Goal: Task Accomplishment & Management: Complete application form

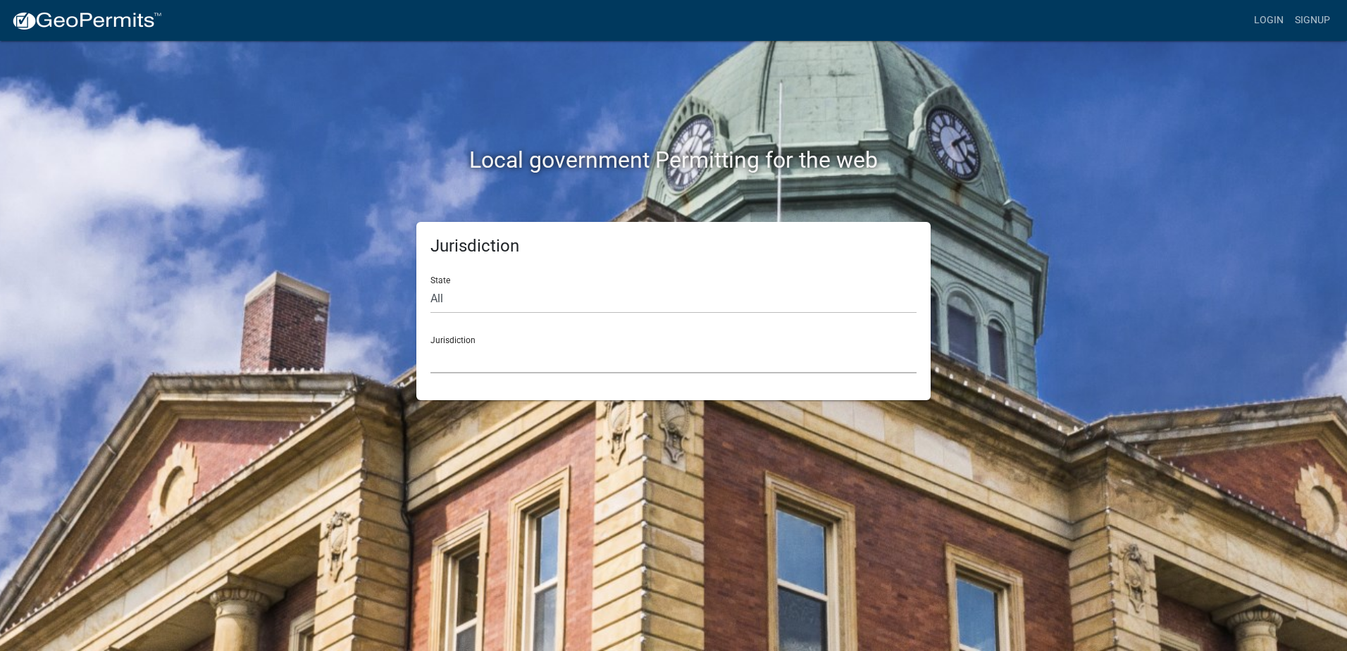
click at [482, 352] on select "Custer County, Colorado Carroll County, Georgia Cook County, Georgia Crawford C…" at bounding box center [673, 359] width 486 height 29
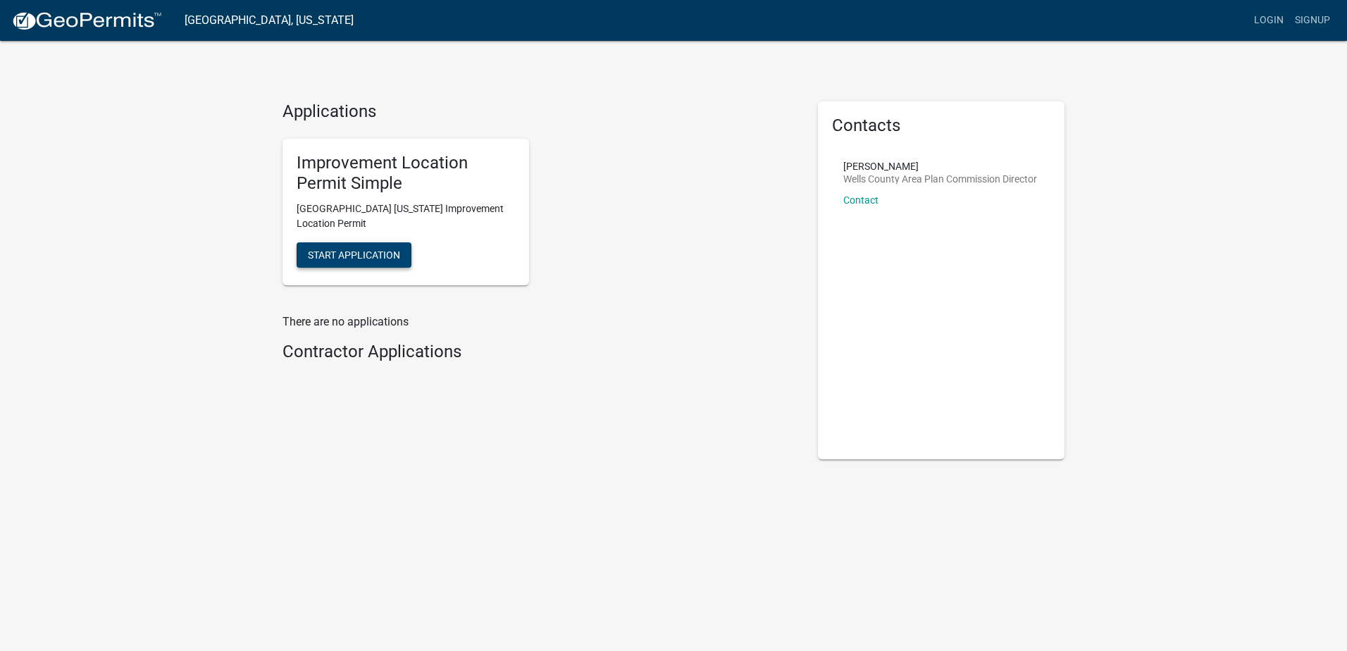
click at [340, 257] on span "Start Application" at bounding box center [354, 254] width 92 height 11
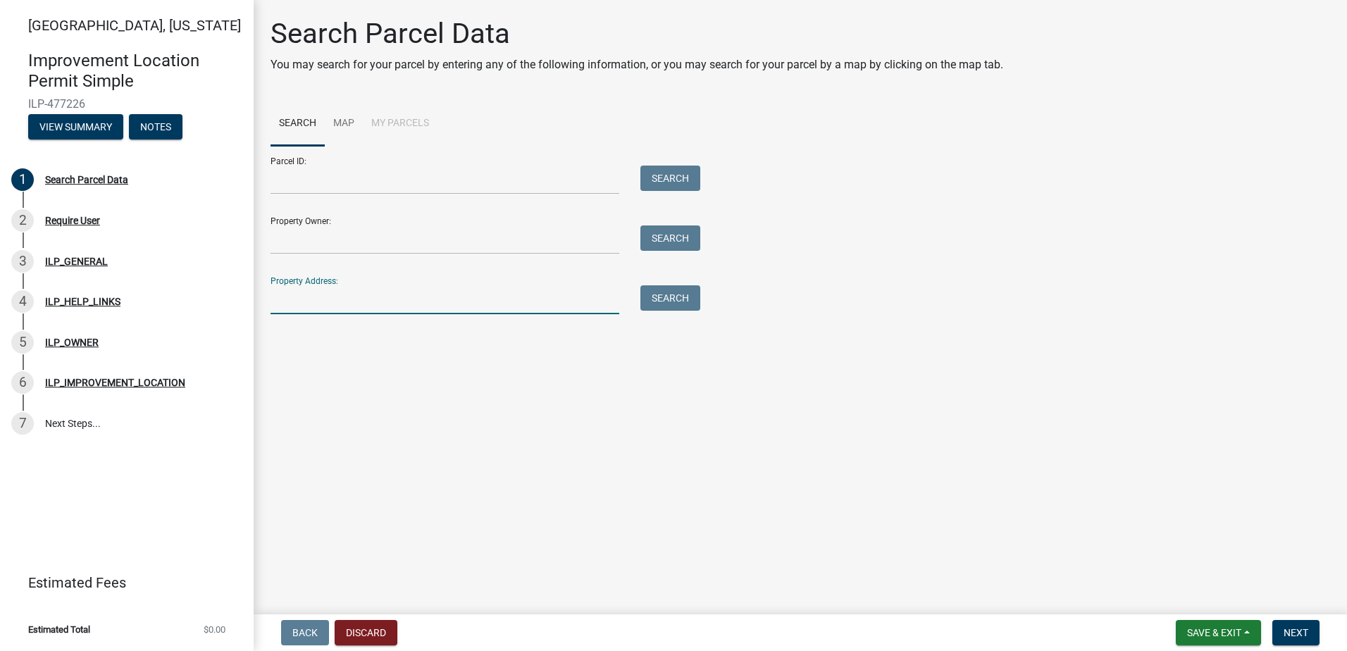
click at [357, 295] on input "Property Address:" at bounding box center [445, 299] width 349 height 29
click at [404, 304] on input "Property Address:" at bounding box center [445, 299] width 349 height 29
paste input "10189 N 600 E OSSIAN, IN 46777"
click at [671, 299] on button "Search" at bounding box center [670, 297] width 60 height 25
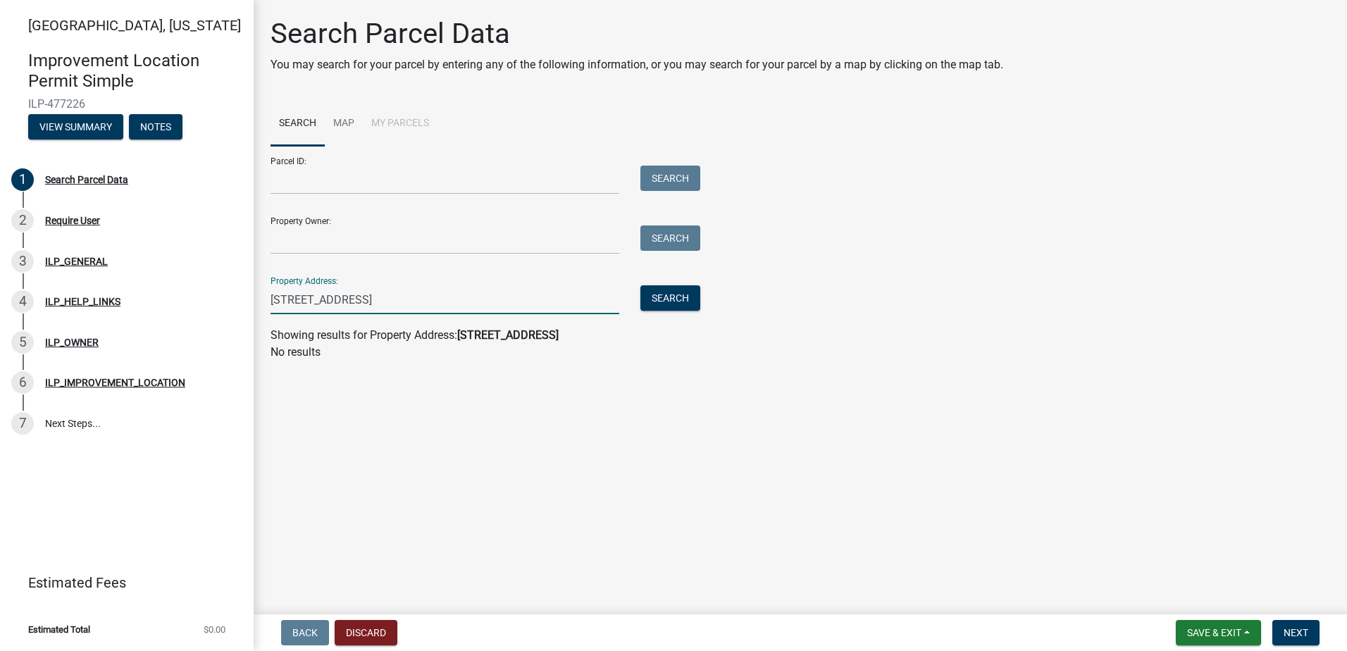
drag, startPoint x: 446, startPoint y: 303, endPoint x: 344, endPoint y: 311, distance: 102.5
click at [344, 311] on input "10189 N 600 E OSSIAN, IN 46777" at bounding box center [445, 299] width 349 height 29
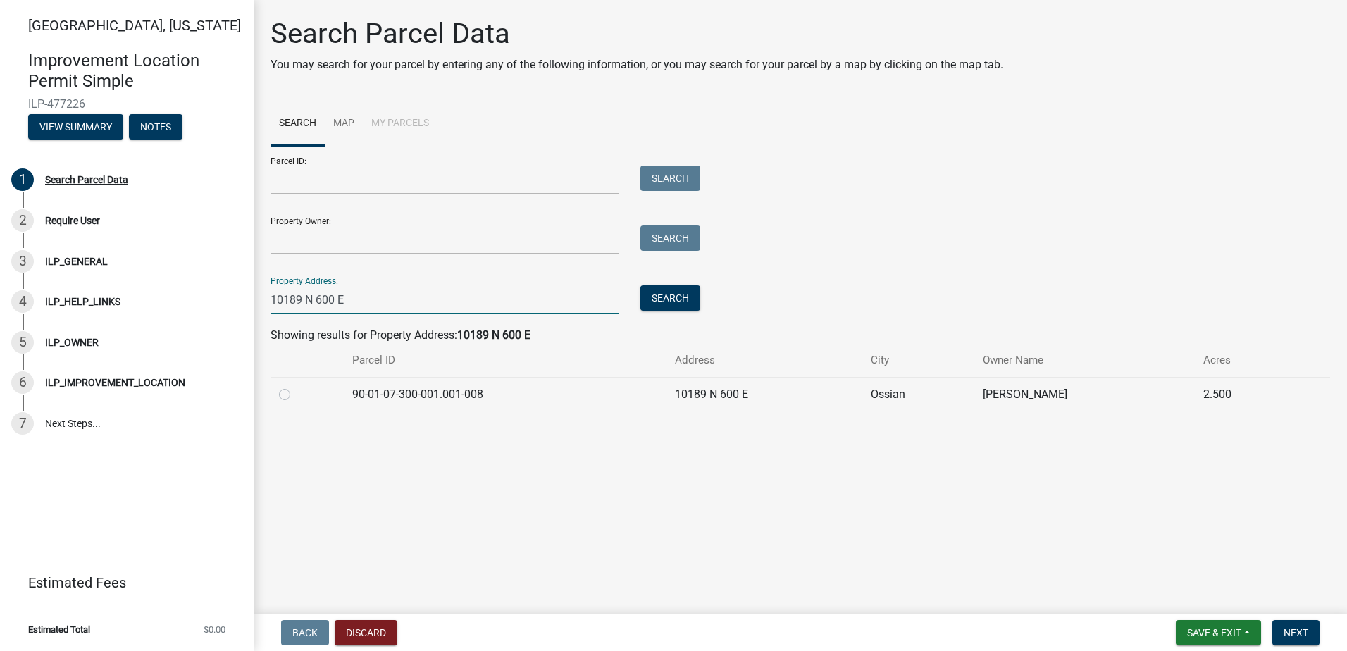
type input "10189 N 600 E"
click at [296, 386] on label at bounding box center [296, 386] width 0 height 0
click at [296, 395] on input "radio" at bounding box center [300, 390] width 9 height 9
radio input "true"
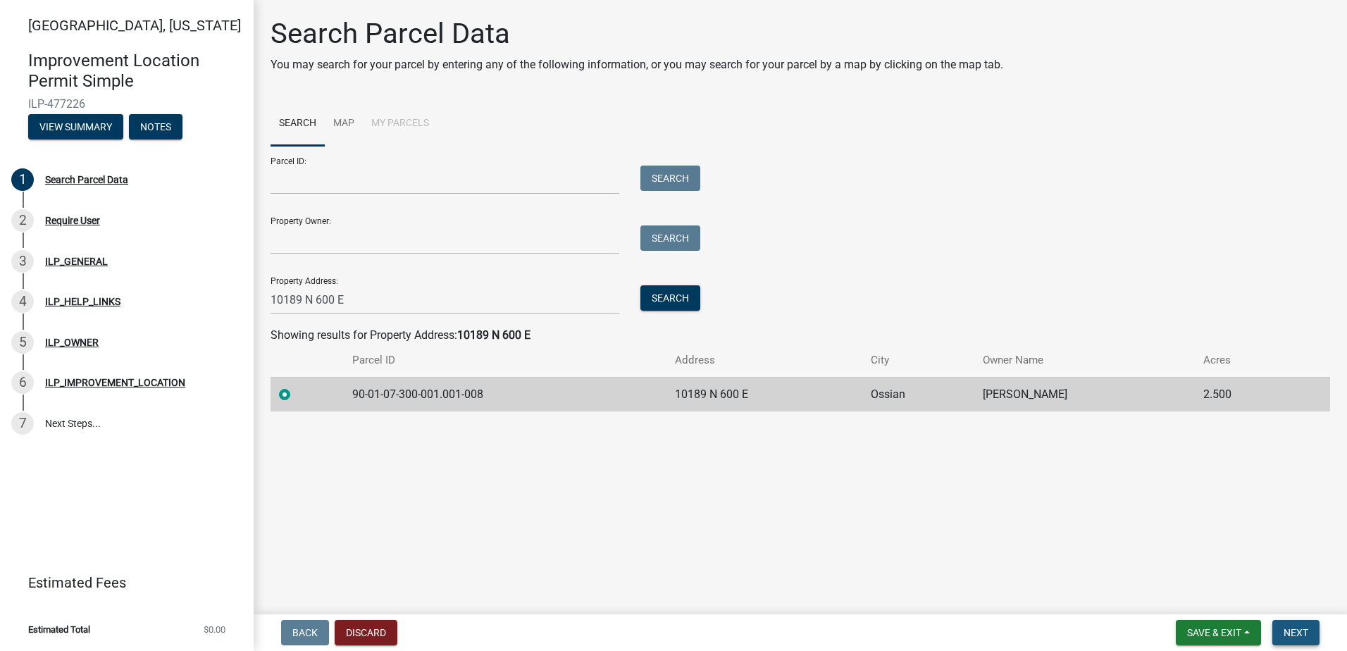
click at [1290, 632] on span "Next" at bounding box center [1296, 632] width 25 height 11
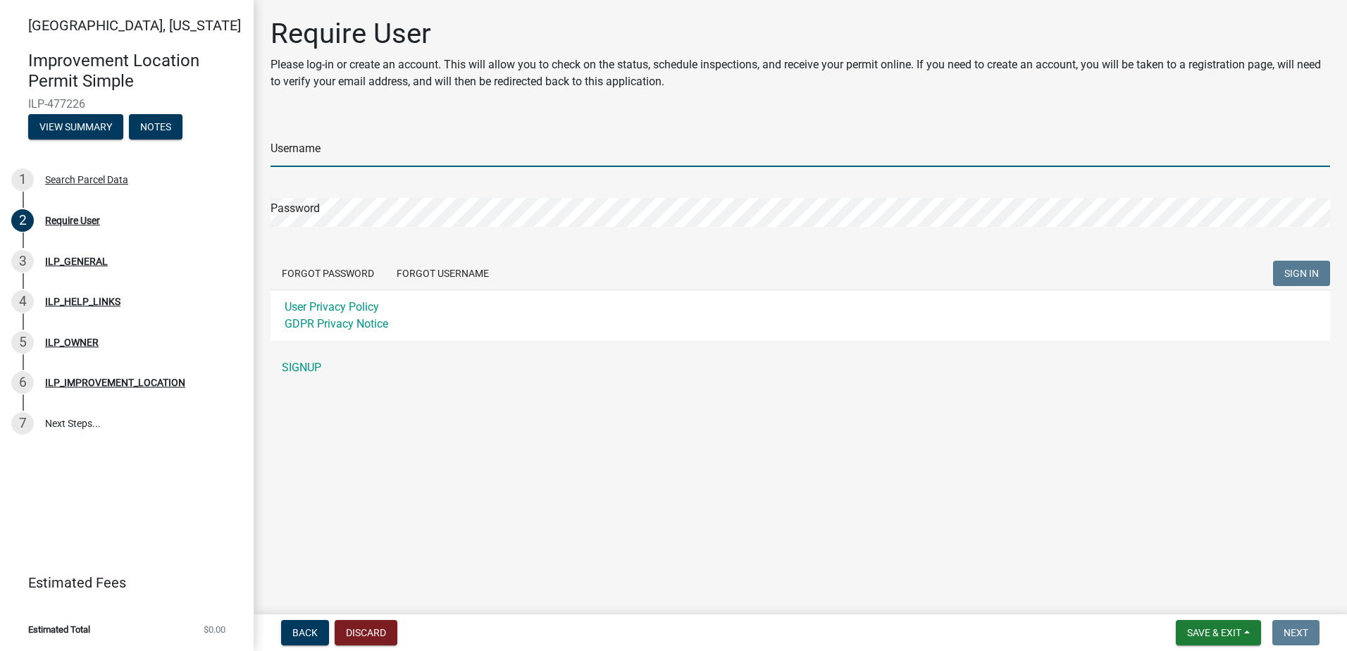
click at [347, 147] on input "Username" at bounding box center [801, 152] width 1060 height 29
type input "kortedoesitall"
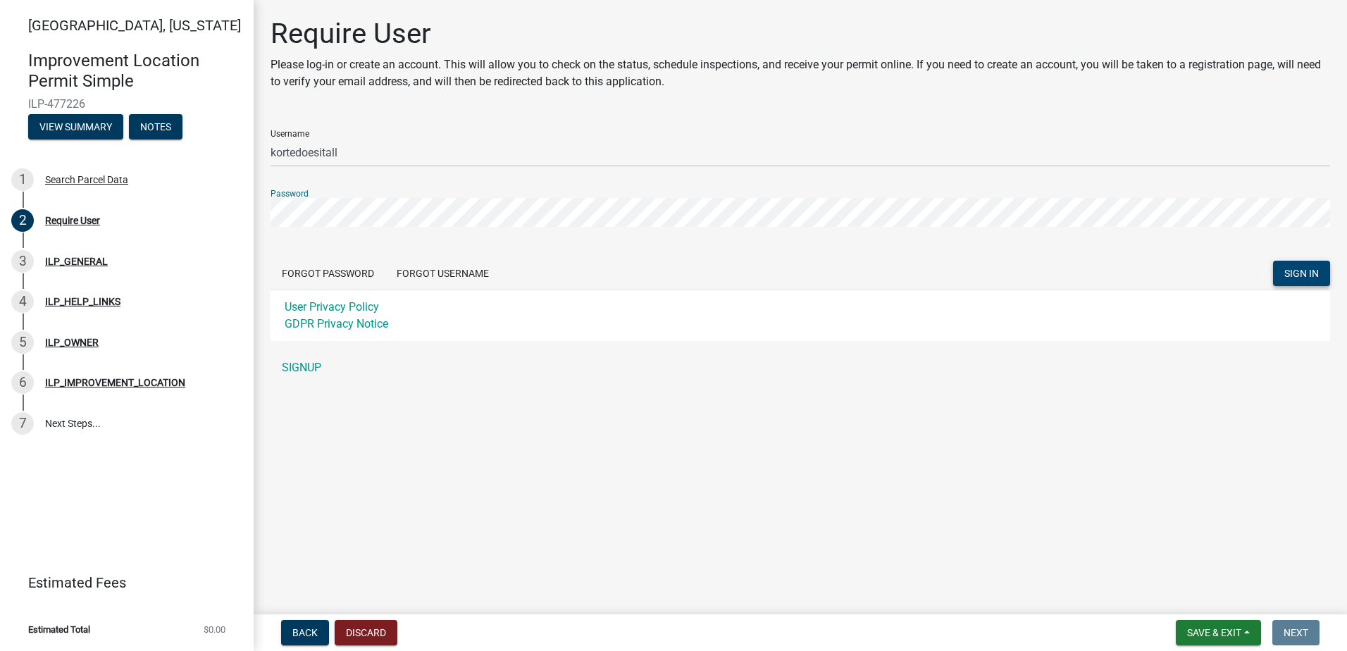
click at [1289, 265] on button "SIGN IN" at bounding box center [1301, 273] width 57 height 25
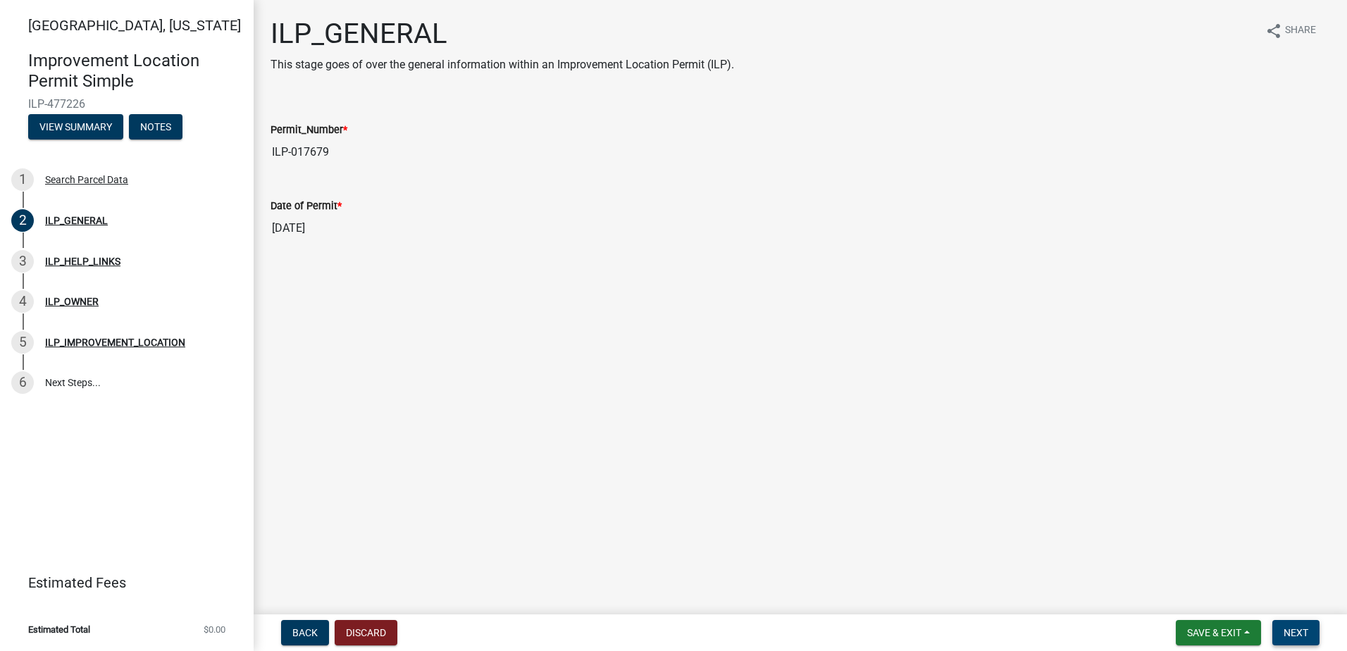
click at [1298, 631] on span "Next" at bounding box center [1296, 632] width 25 height 11
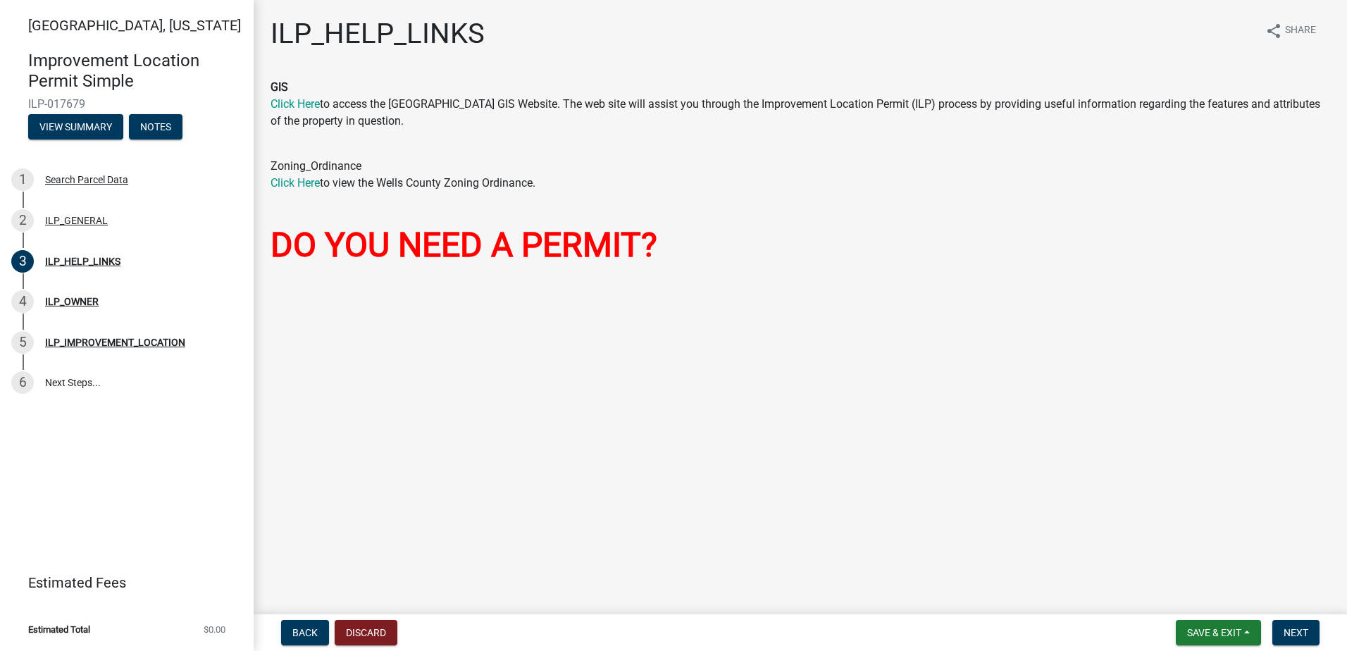
click at [402, 247] on font "DO YOU NEED A PERMIT?" at bounding box center [464, 245] width 387 height 40
click at [296, 101] on link "Click Here" at bounding box center [295, 103] width 49 height 13
click at [1301, 633] on span "Next" at bounding box center [1296, 632] width 25 height 11
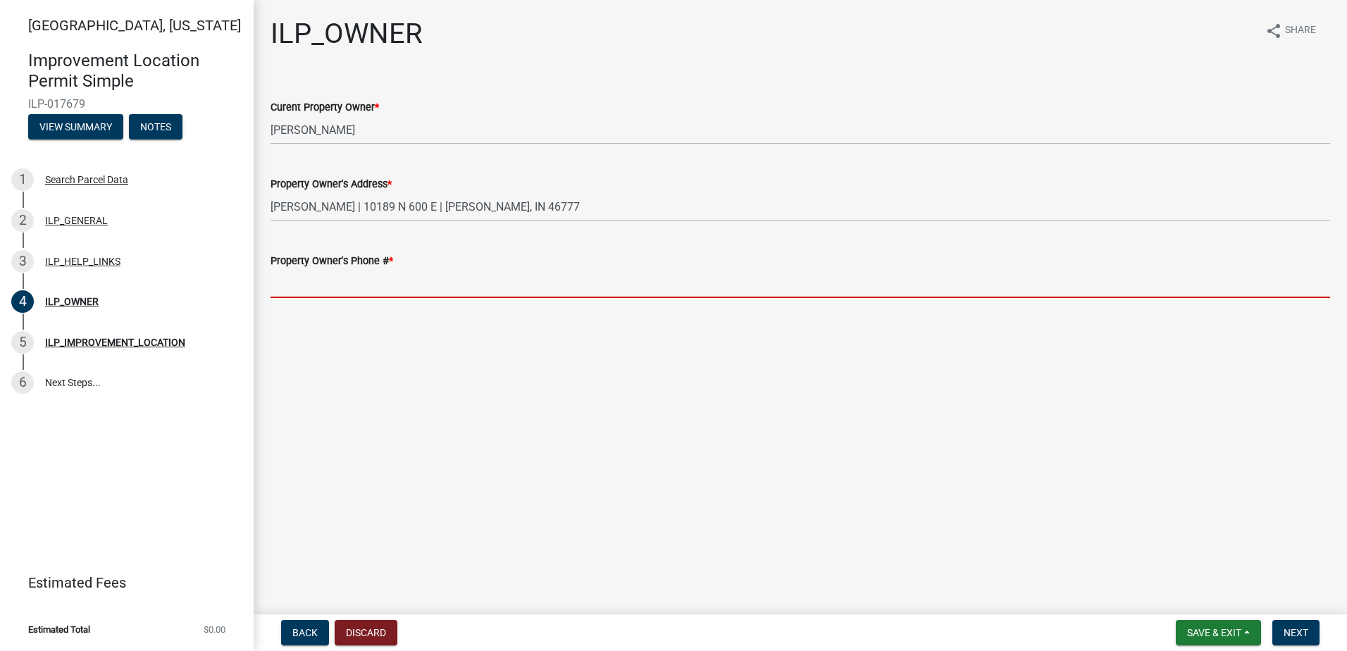
click at [362, 283] on input "Property Owner's Phone # *" at bounding box center [801, 283] width 1060 height 29
paste input "[PHONE_NUMBER]"
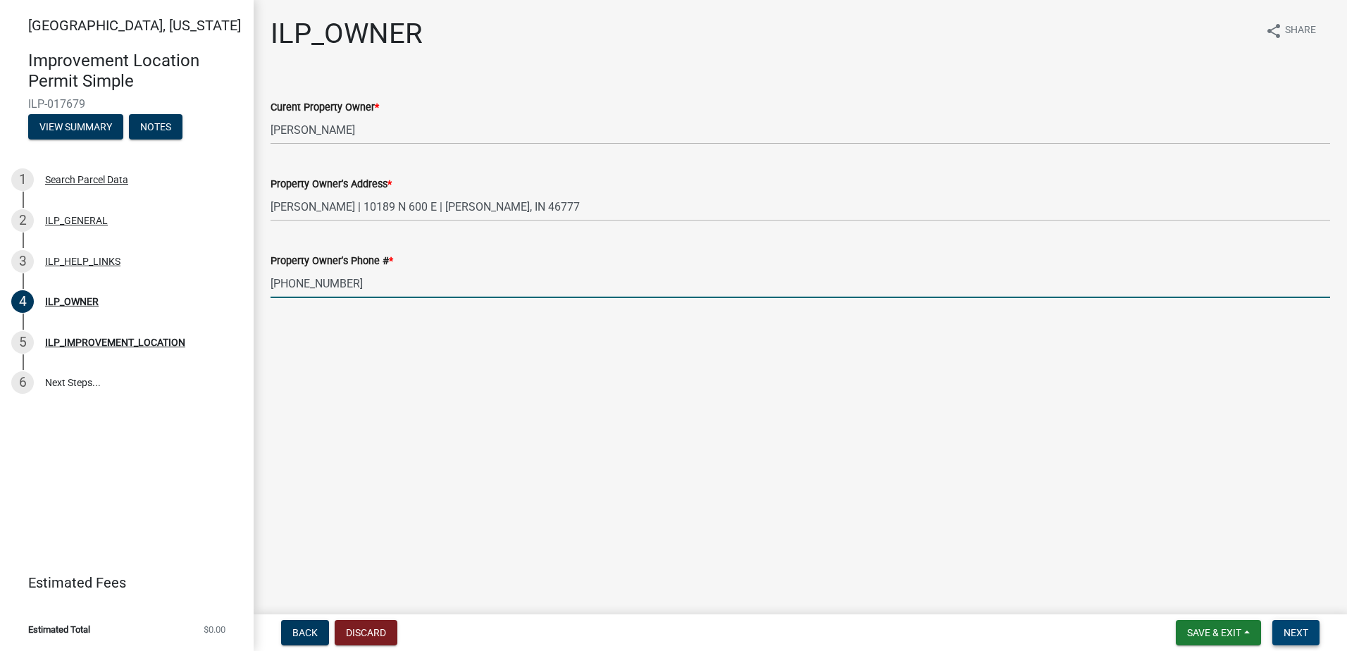
type input "[PHONE_NUMBER]"
click at [1291, 632] on span "Next" at bounding box center [1296, 632] width 25 height 11
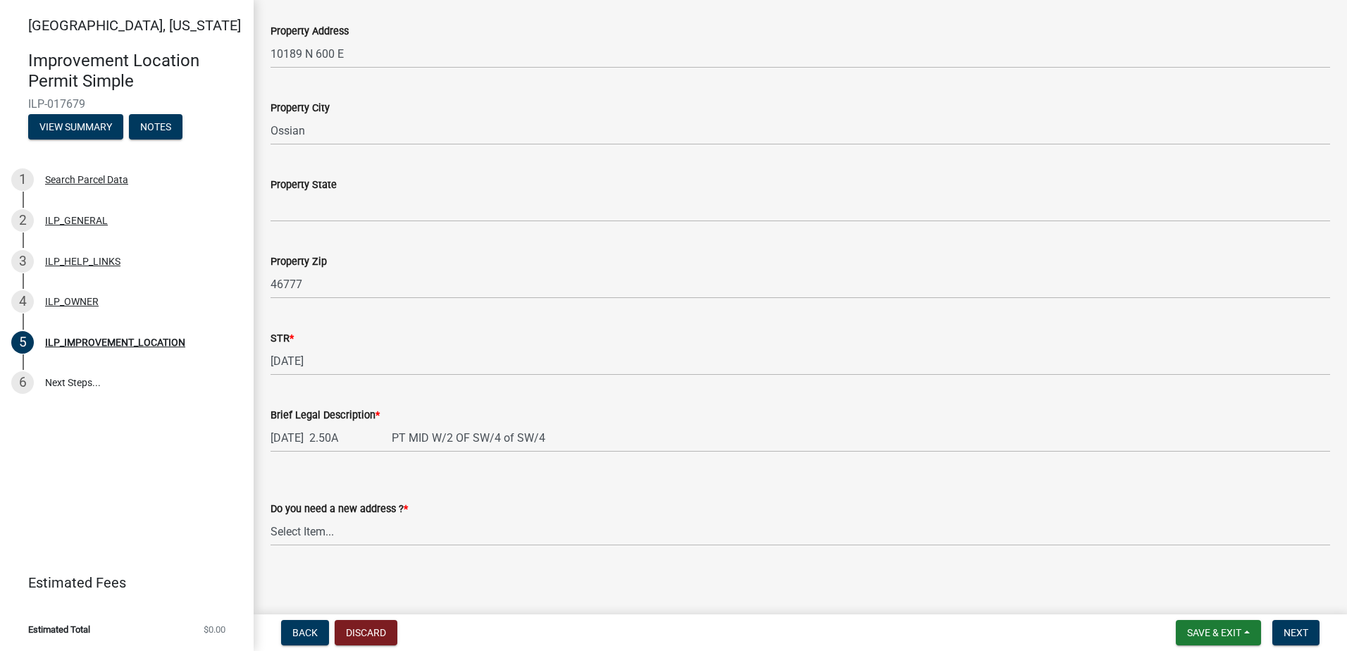
scroll to position [235, 0]
click at [1298, 633] on span "Next" at bounding box center [1296, 632] width 25 height 11
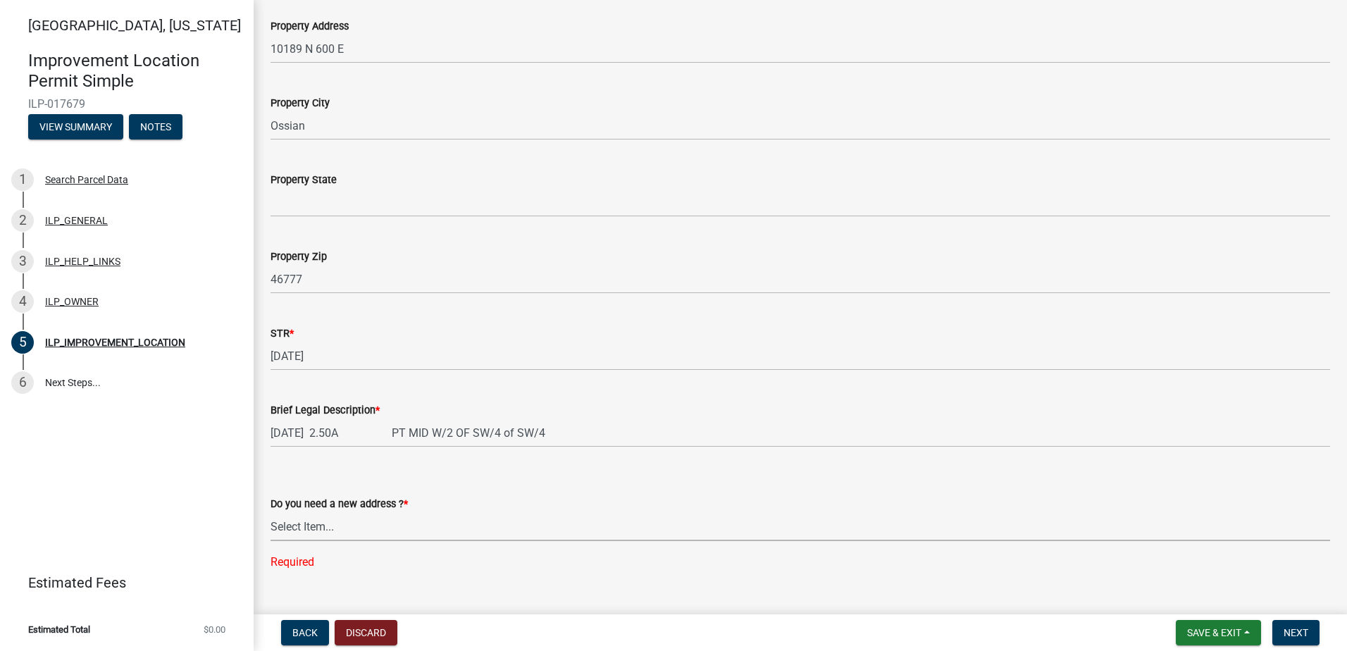
click at [716, 534] on select "Select Item... YES NO" at bounding box center [801, 526] width 1060 height 29
click at [271, 512] on select "Select Item... YES NO" at bounding box center [801, 526] width 1060 height 29
select select "03ef64e6-f0ff-43c9-aded-972c487e3507"
click at [1298, 632] on span "Next" at bounding box center [1296, 632] width 25 height 11
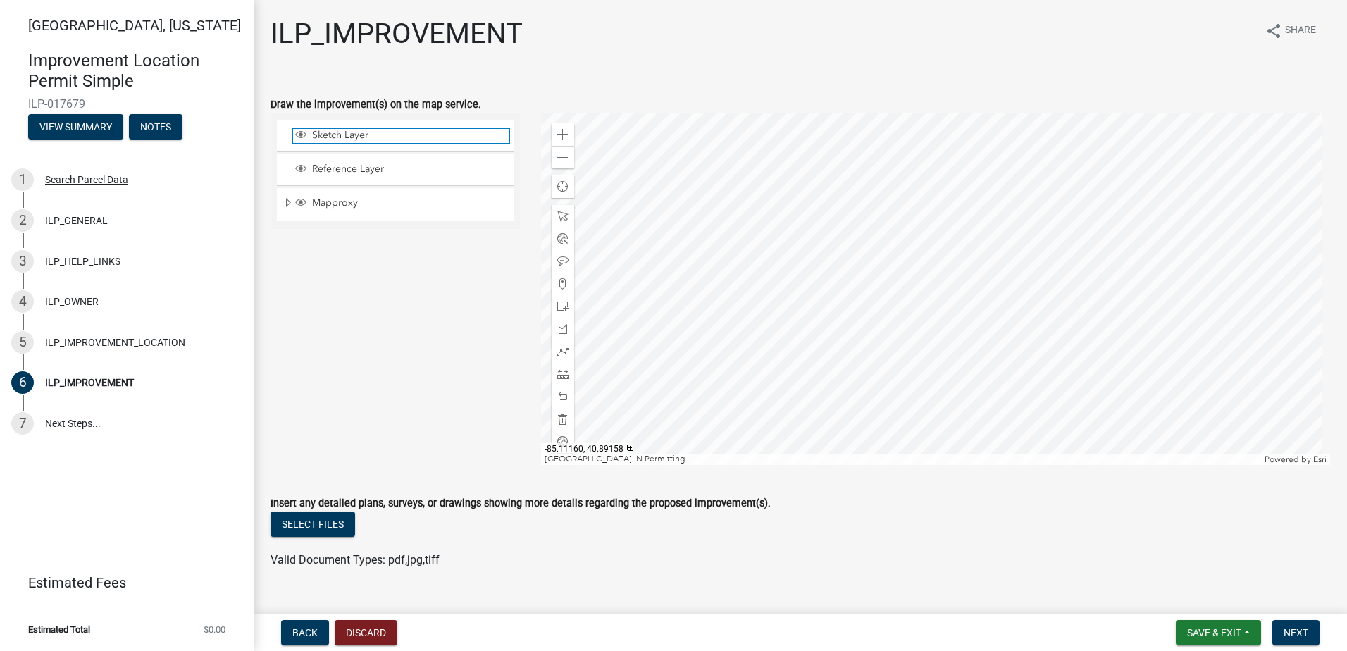
click at [346, 132] on span "Sketch Layer" at bounding box center [409, 135] width 200 height 13
click at [938, 246] on div at bounding box center [936, 289] width 790 height 352
click at [1284, 627] on span "Next" at bounding box center [1296, 632] width 25 height 11
click at [342, 134] on span "Sketch Layer" at bounding box center [409, 135] width 200 height 13
click at [557, 304] on span at bounding box center [562, 306] width 11 height 11
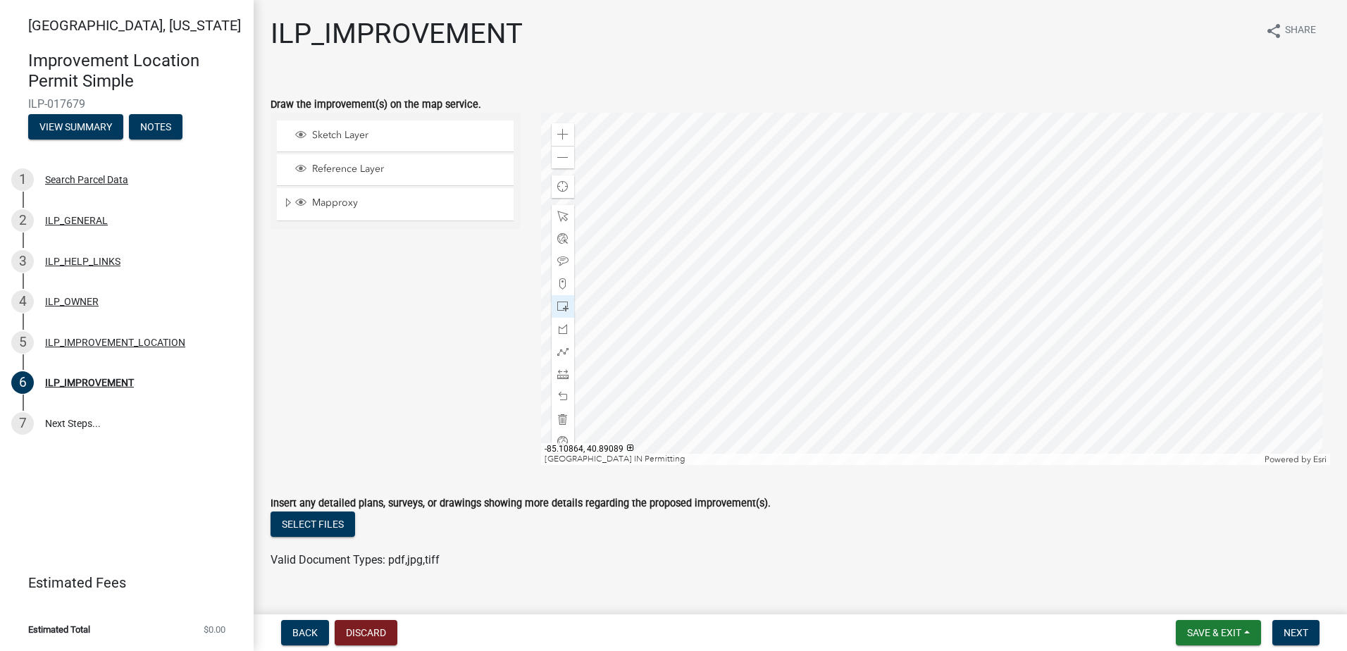
click at [951, 280] on div at bounding box center [936, 289] width 790 height 352
click at [953, 243] on div at bounding box center [936, 289] width 790 height 352
click at [1308, 639] on button "Next" at bounding box center [1295, 632] width 47 height 25
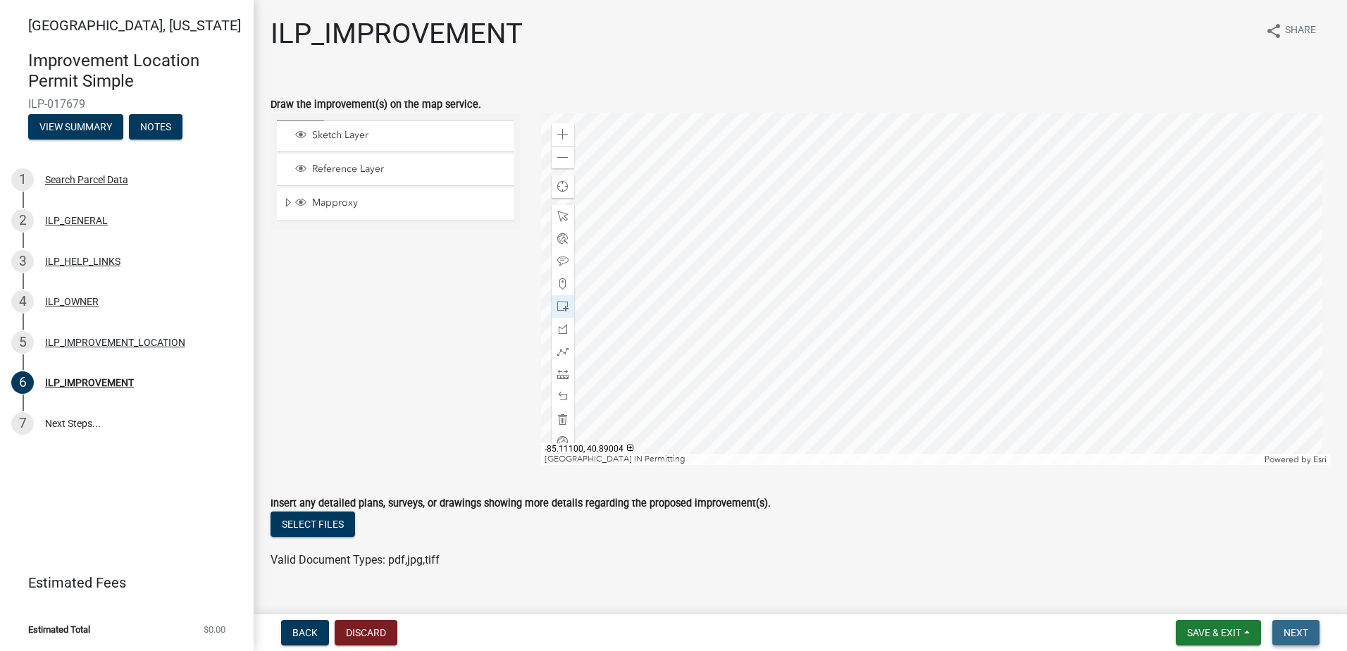
click at [1308, 639] on button "Next" at bounding box center [1295, 632] width 47 height 25
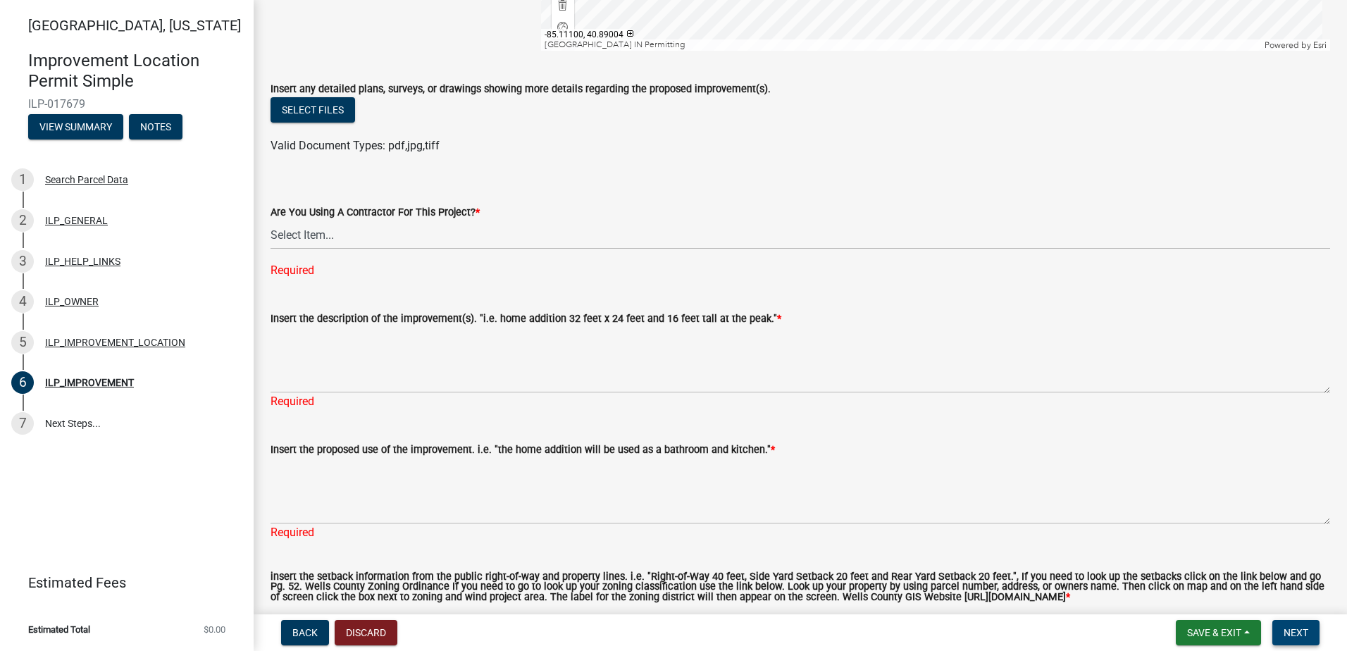
scroll to position [423, 0]
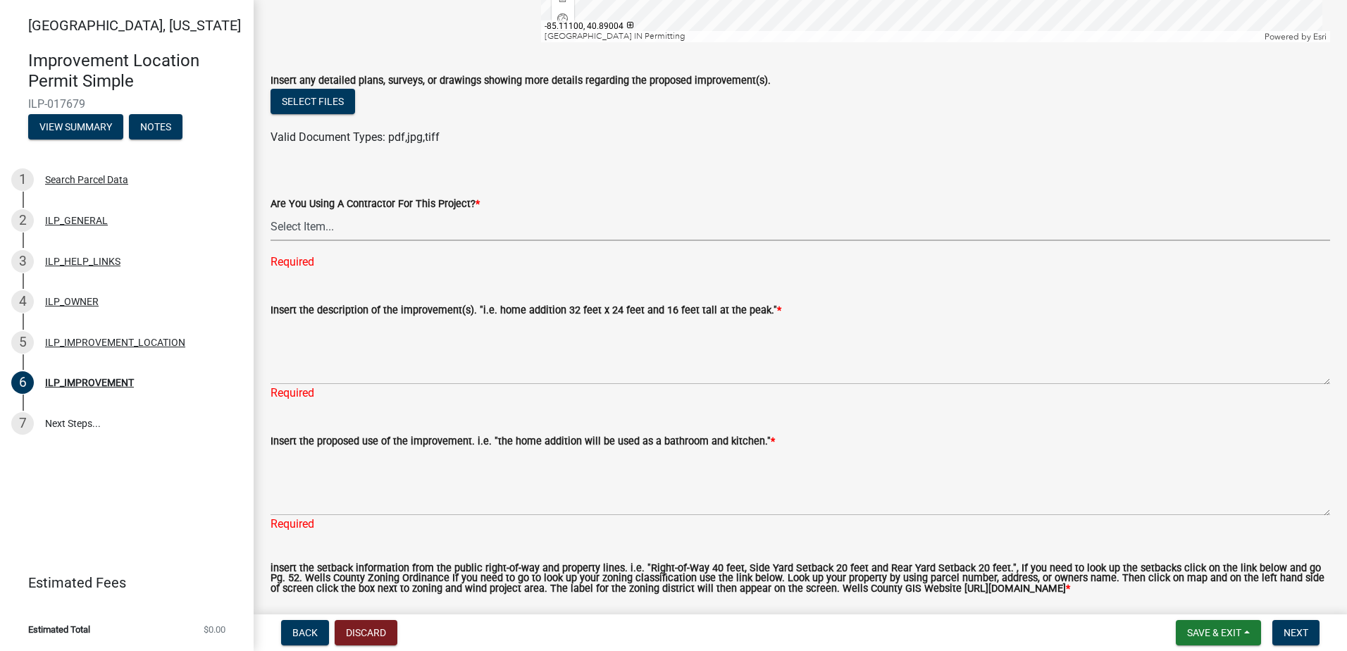
click at [371, 228] on select "Select Item... YES NO" at bounding box center [801, 226] width 1060 height 29
click at [271, 212] on select "Select Item... YES NO" at bounding box center [801, 226] width 1060 height 29
select select "71b507d0-569d-4a0a-b334-f72445909e69"
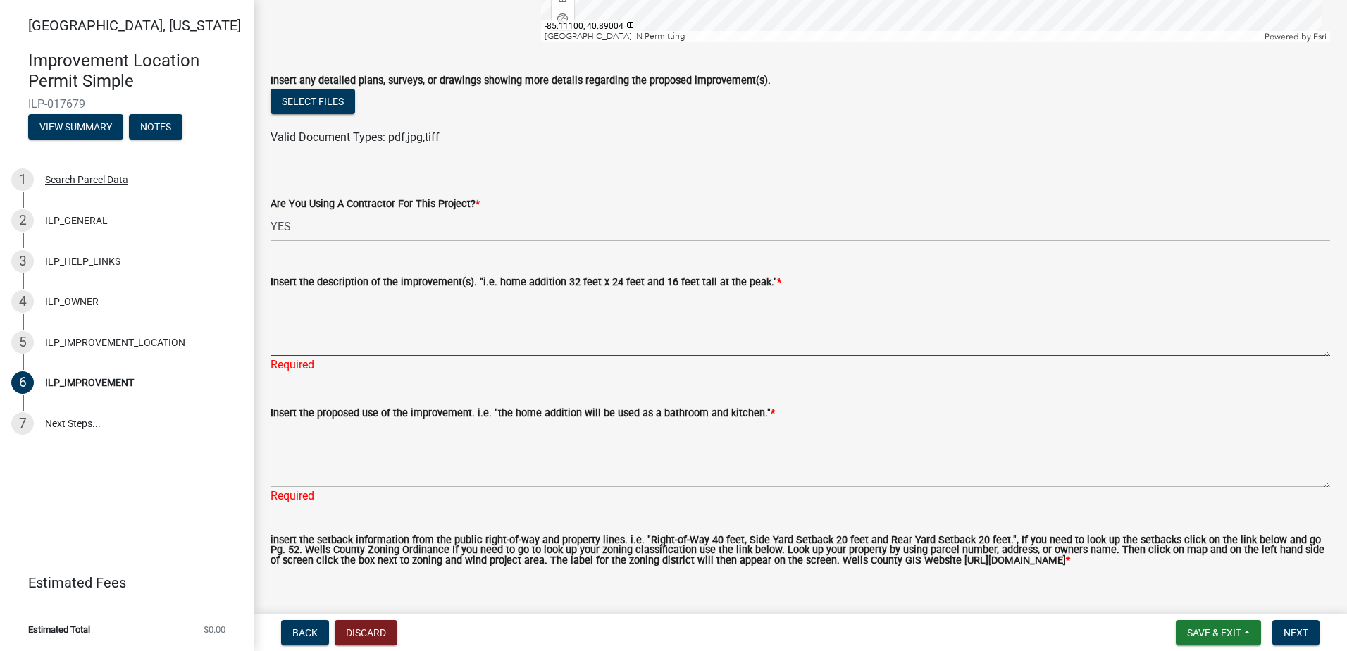
drag, startPoint x: 410, startPoint y: 352, endPoint x: 416, endPoint y: 359, distance: 9.0
click at [410, 352] on textarea "Insert the description of the improvement(s). "i.e. home addition 32 feet x 24 …" at bounding box center [801, 323] width 1060 height 66
paste textarea "[PHONE_NUMBER]"
type textarea "[PHONE_NUMBER]"
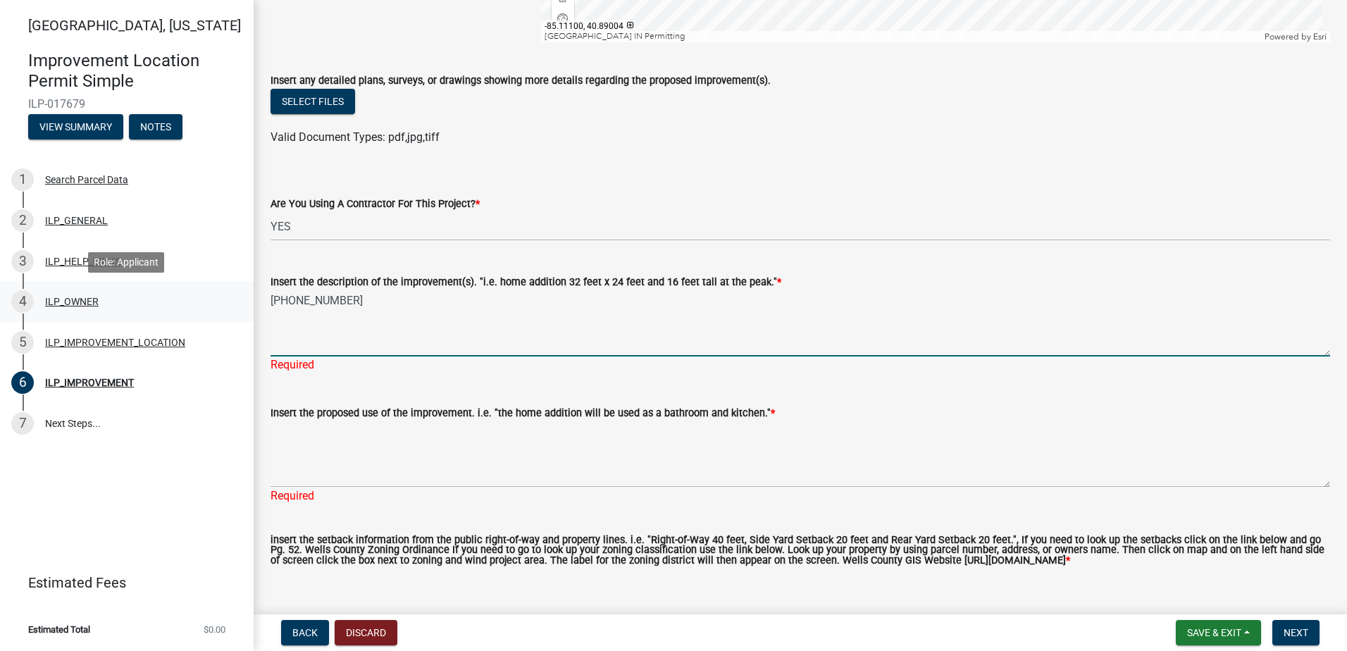
drag, startPoint x: 287, startPoint y: 310, endPoint x: 207, endPoint y: 311, distance: 80.3
click at [207, 311] on div "Wells County, Indiana Improvement Location Permit Simple ILP-017679 View Summar…" at bounding box center [673, 325] width 1347 height 651
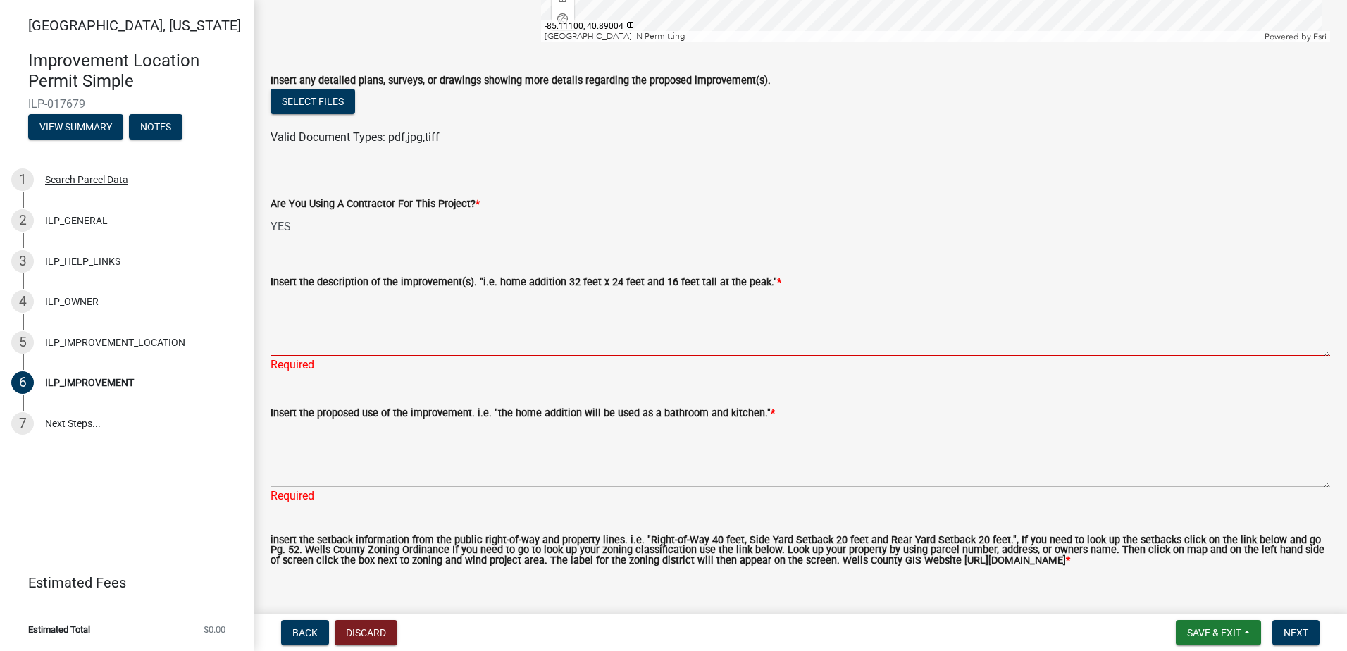
paste textarea "This includes installing a new 200amp riser system, a 200amp meter base, a 200a…"
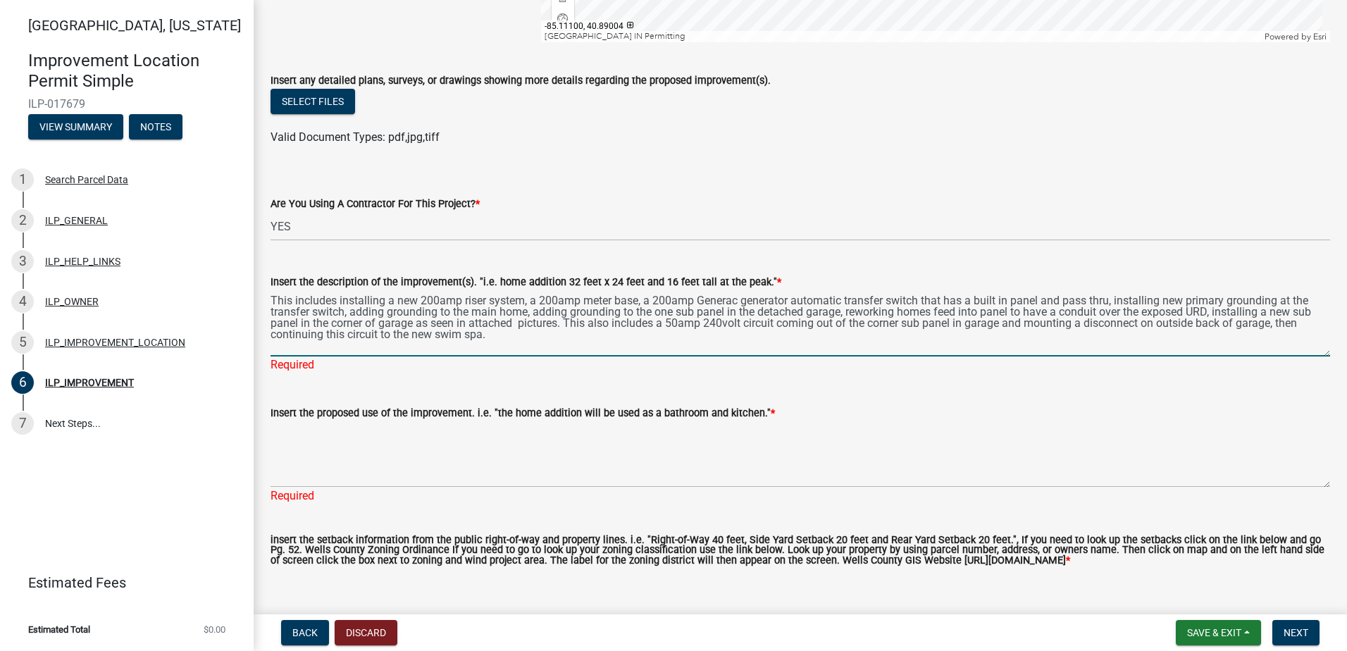
click at [340, 302] on textarea "This includes installing a new 200amp riser system, a 200amp meter base, a 200a…" at bounding box center [801, 323] width 1060 height 66
drag, startPoint x: 342, startPoint y: 299, endPoint x: 225, endPoint y: 299, distance: 117.0
click at [225, 299] on div "Wells County, Indiana Improvement Location Permit Simple ILP-017679 View Summar…" at bounding box center [673, 325] width 1347 height 651
type textarea "Installing a new 200amp riser system, a 200amp meter base, a 200amp Generac gen…"
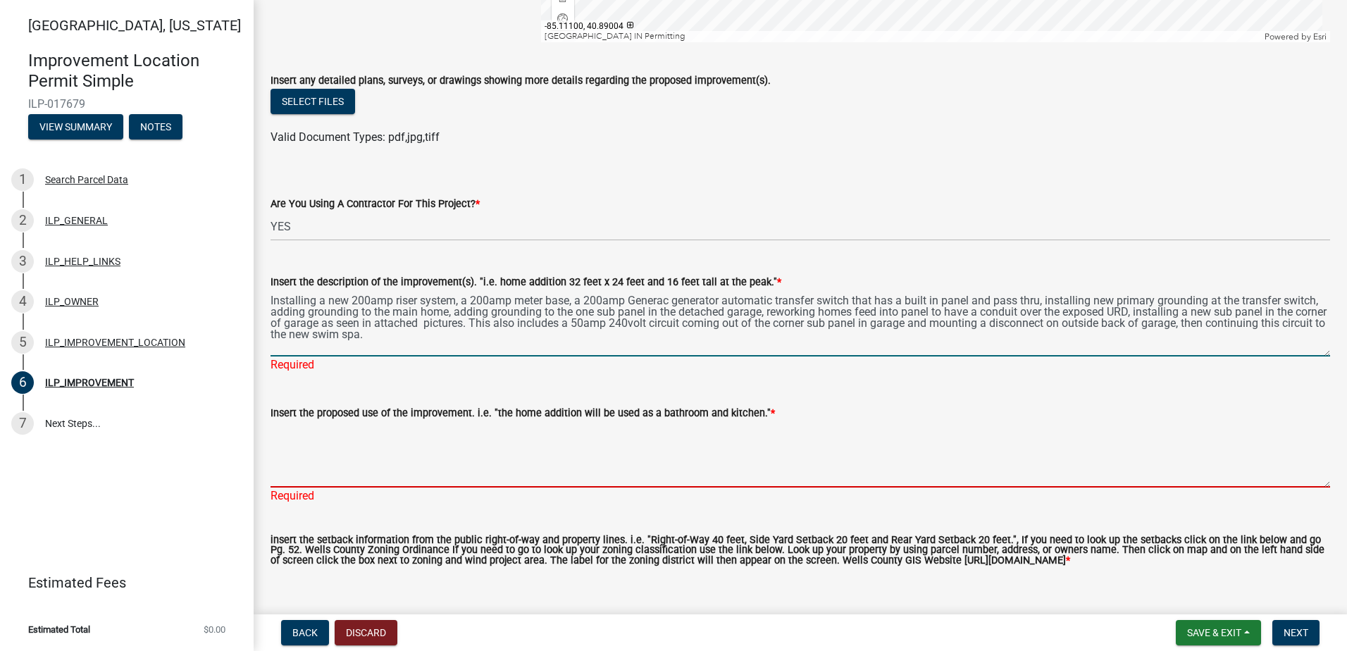
click at [415, 471] on div "Insert the proposed use of the improvement. i.e. "the home addition will be use…" at bounding box center [801, 445] width 1060 height 120
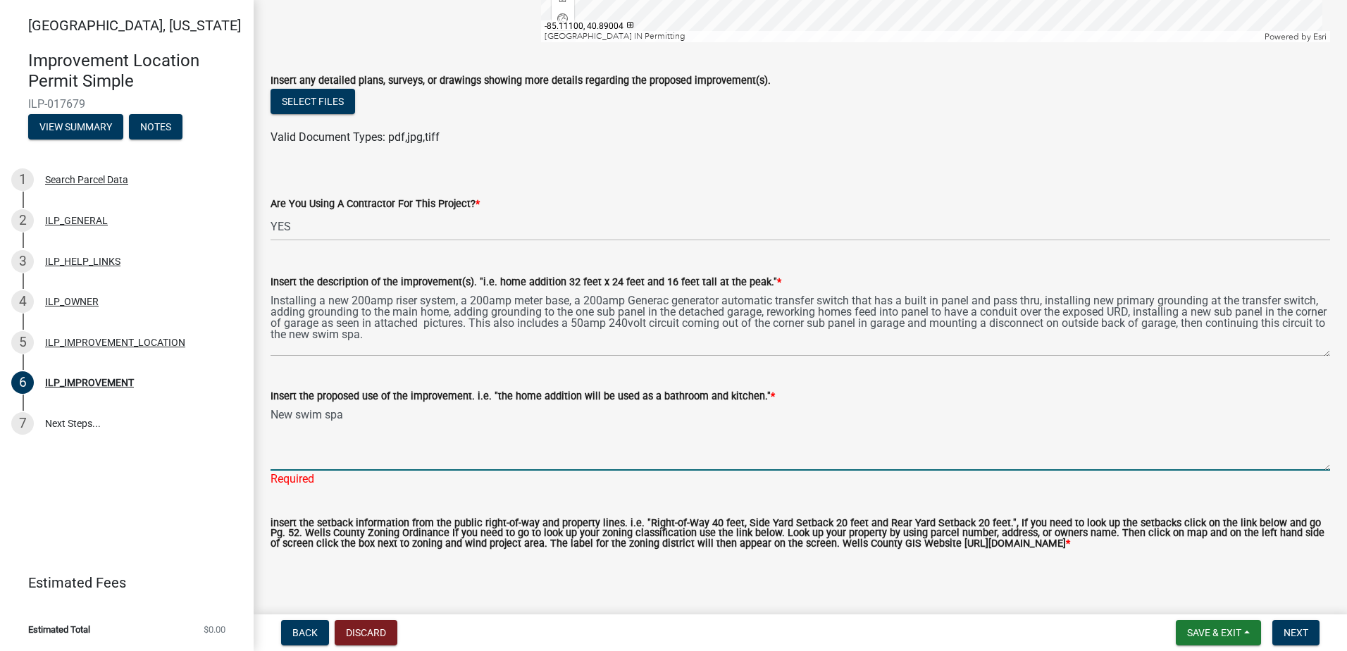
type textarea "New swim spa"
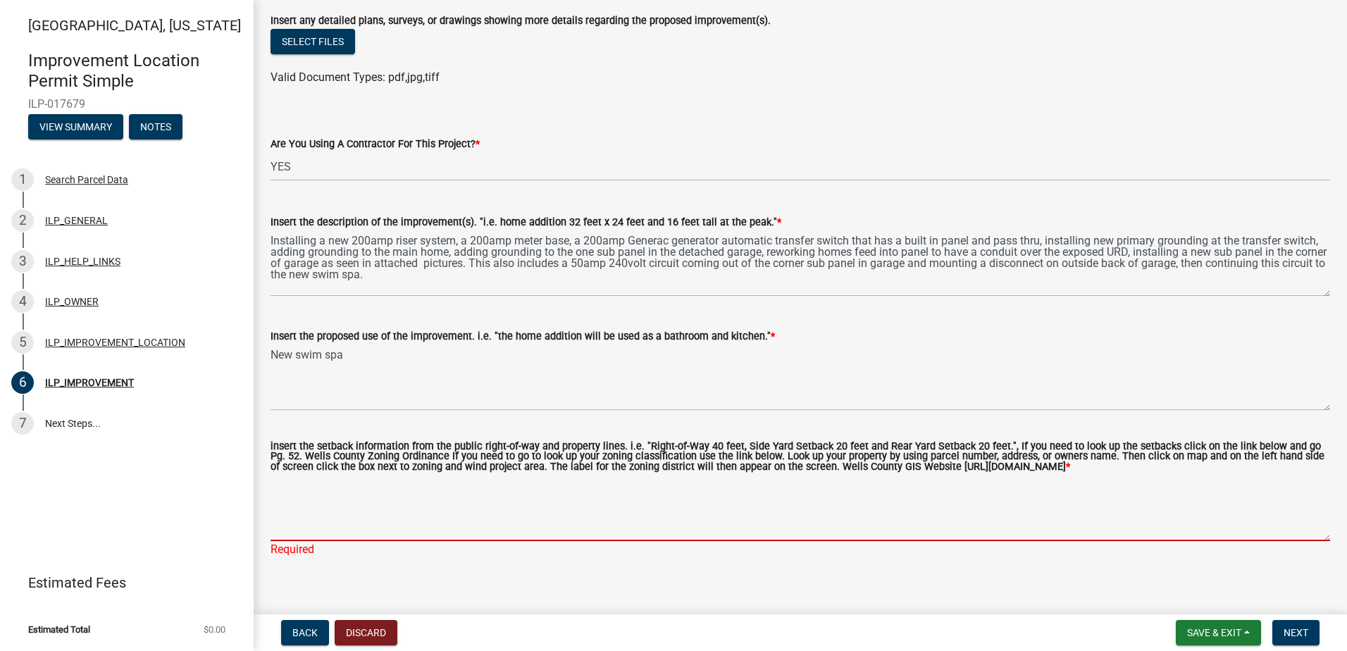
scroll to position [509, 0]
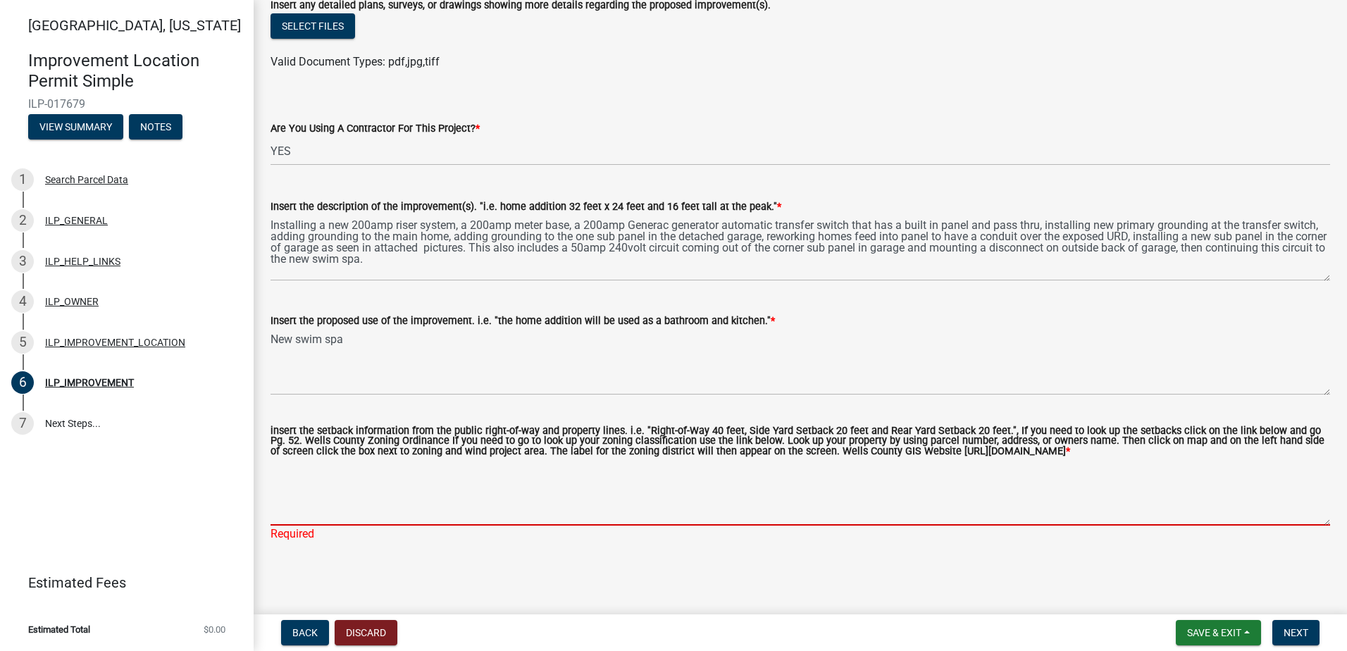
click at [612, 495] on textarea "insert the setback information from the public right-of-way and property lines.…" at bounding box center [801, 492] width 1060 height 66
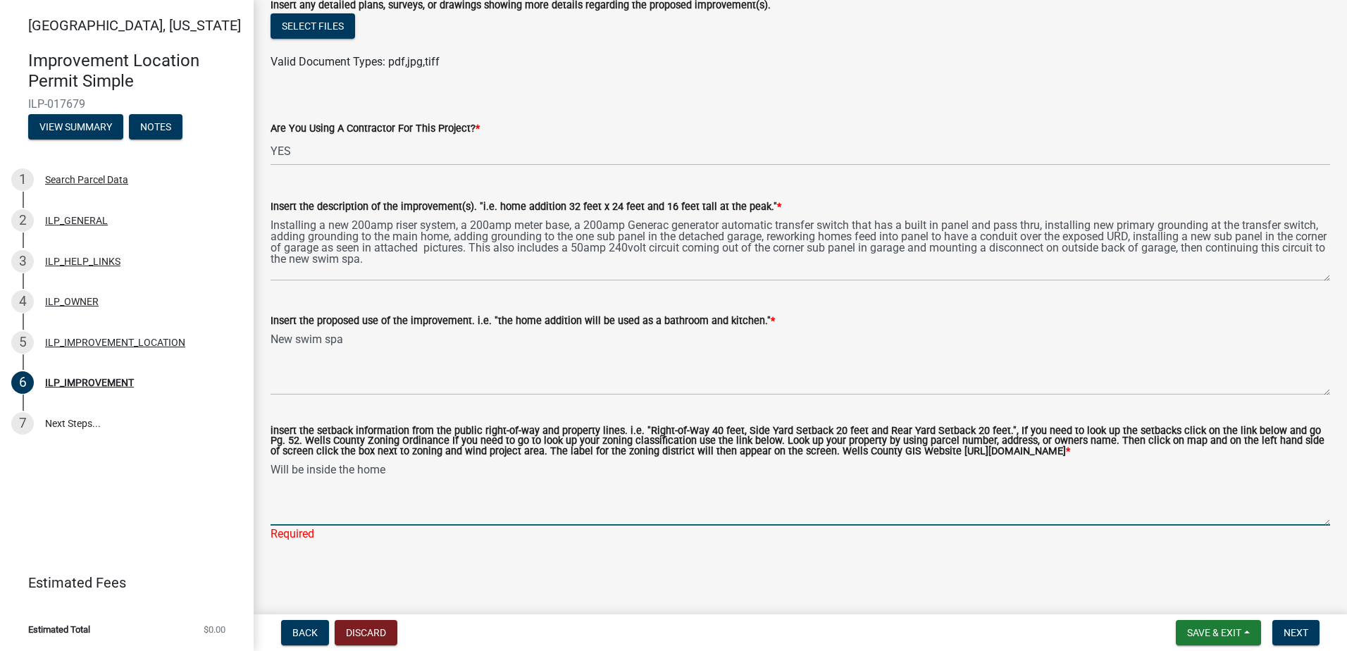
type textarea "Will be inside the home"
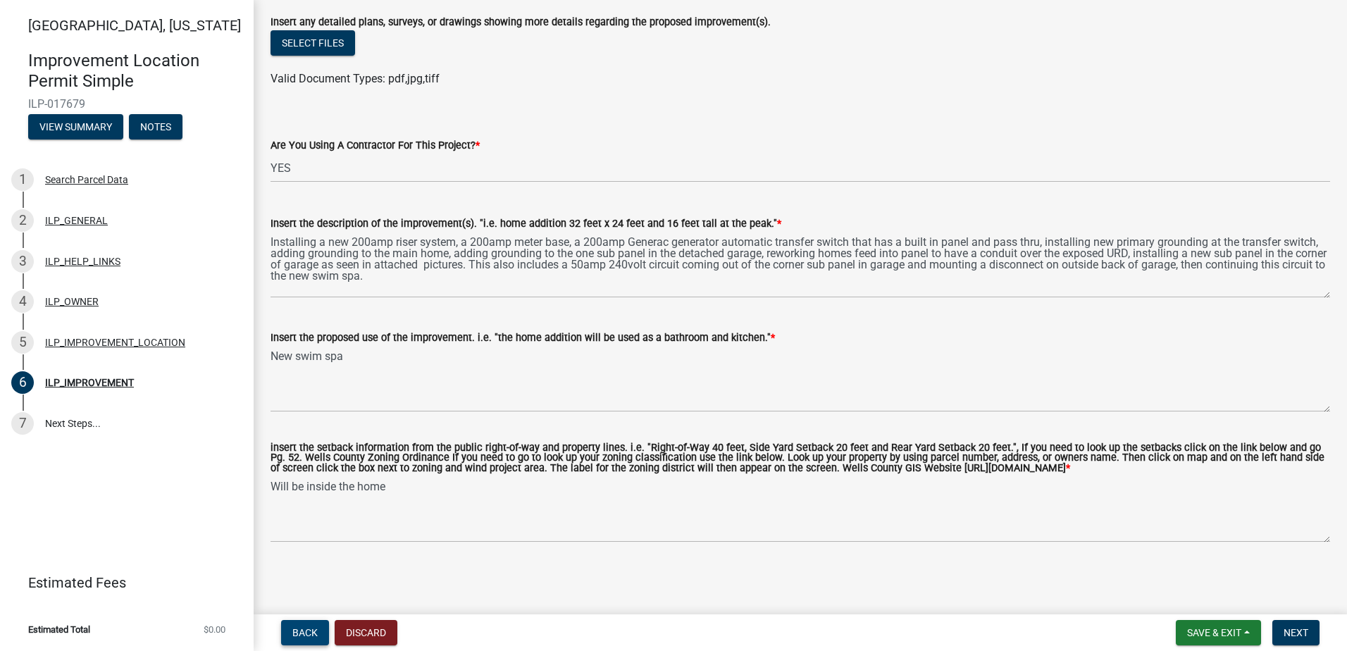
scroll to position [492, 0]
click at [1297, 633] on span "Next" at bounding box center [1296, 632] width 25 height 11
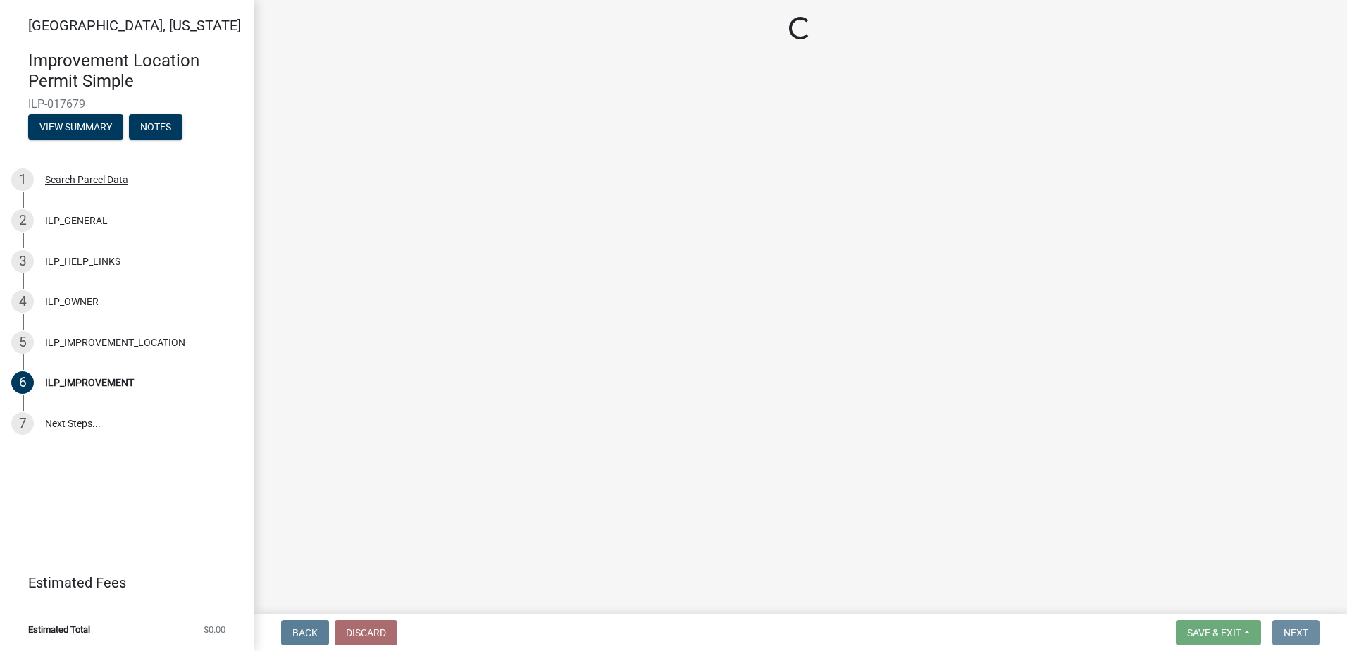
scroll to position [0, 0]
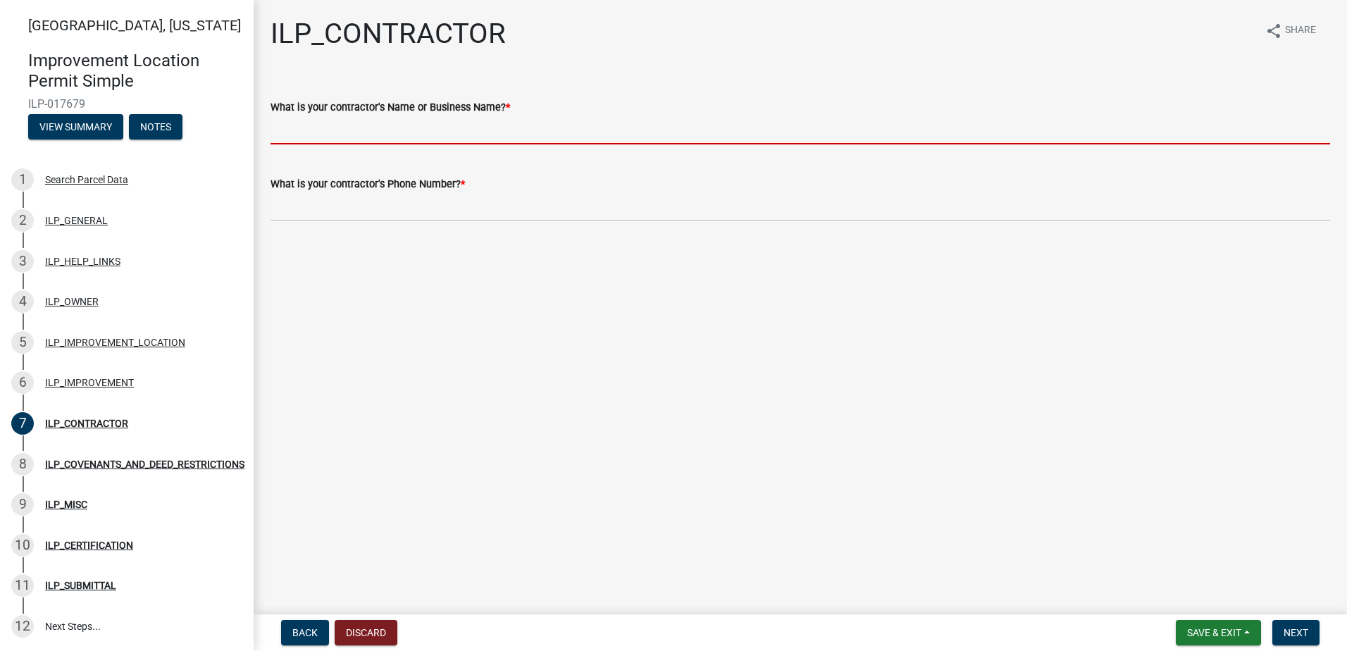
click at [412, 142] on input "What is your contractor's Name or Business Name? *" at bounding box center [801, 130] width 1060 height 29
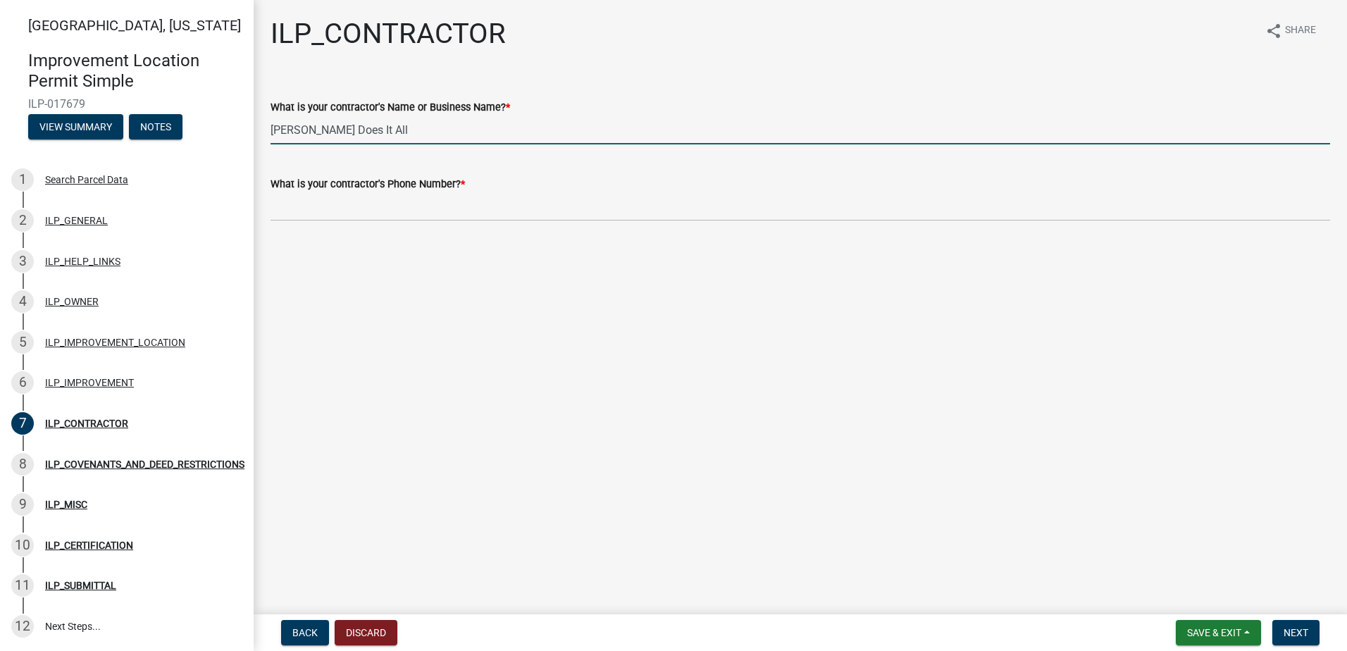
type input "[PERSON_NAME] Does It All"
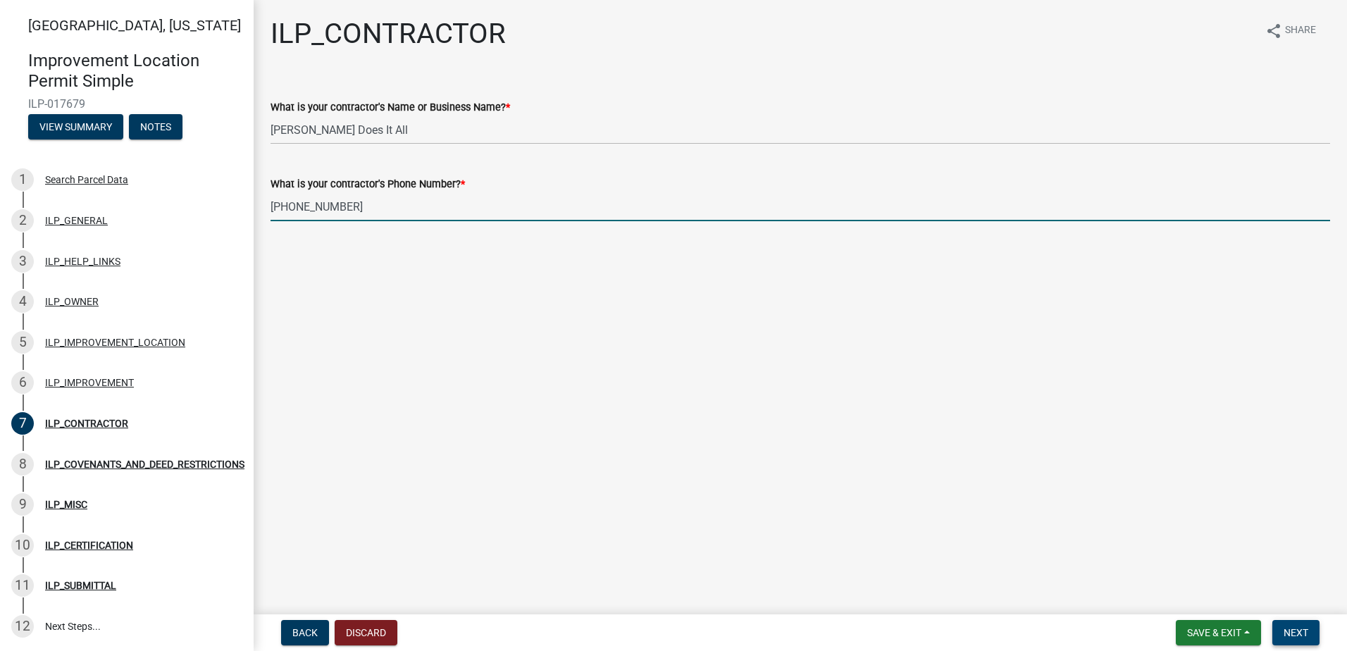
type input "[PHONE_NUMBER]"
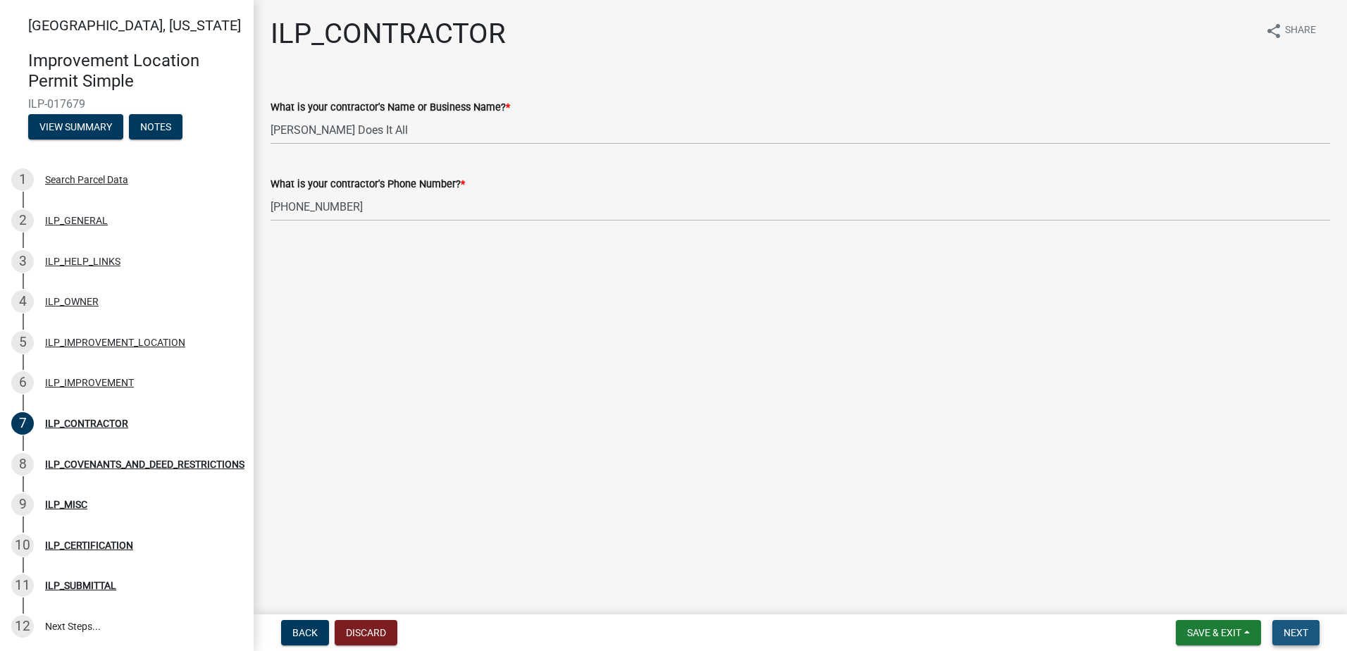
click at [1289, 637] on span "Next" at bounding box center [1296, 632] width 25 height 11
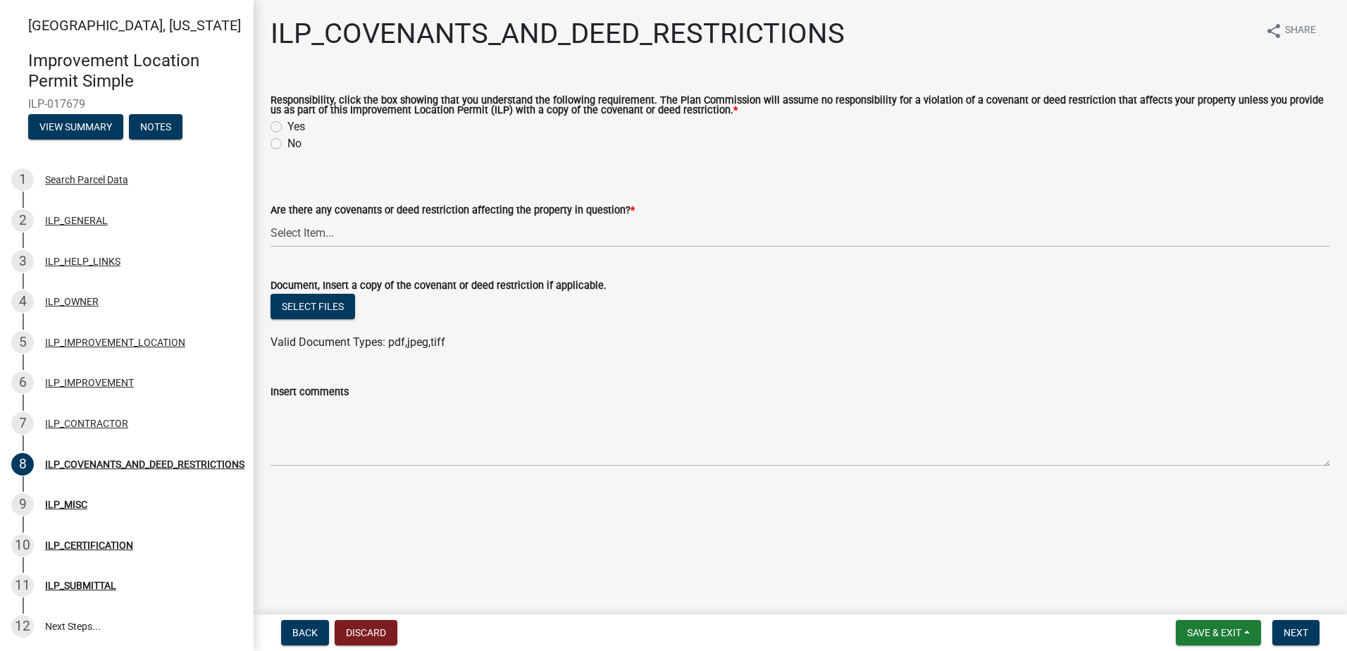
click at [287, 124] on label "Yes" at bounding box center [296, 126] width 18 height 17
click at [287, 124] on input "Yes" at bounding box center [291, 122] width 9 height 9
radio input "true"
drag, startPoint x: 370, startPoint y: 232, endPoint x: 381, endPoint y: 240, distance: 14.1
click at [370, 232] on select "Select Item... YES NO" at bounding box center [801, 232] width 1060 height 29
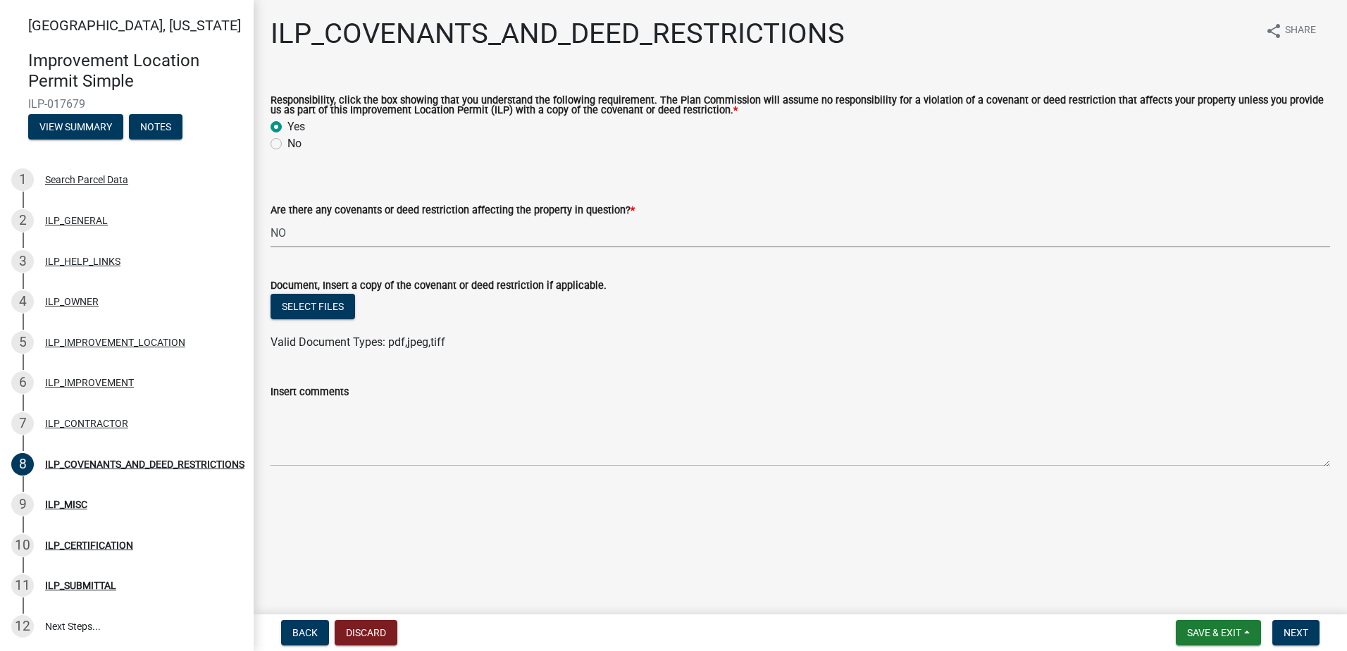
click at [271, 219] on select "Select Item... YES NO" at bounding box center [801, 232] width 1060 height 29
select select "8e2002f1-ace1-422c-92a0-aa7ffd64ff05"
click at [1303, 633] on span "Next" at bounding box center [1296, 632] width 25 height 11
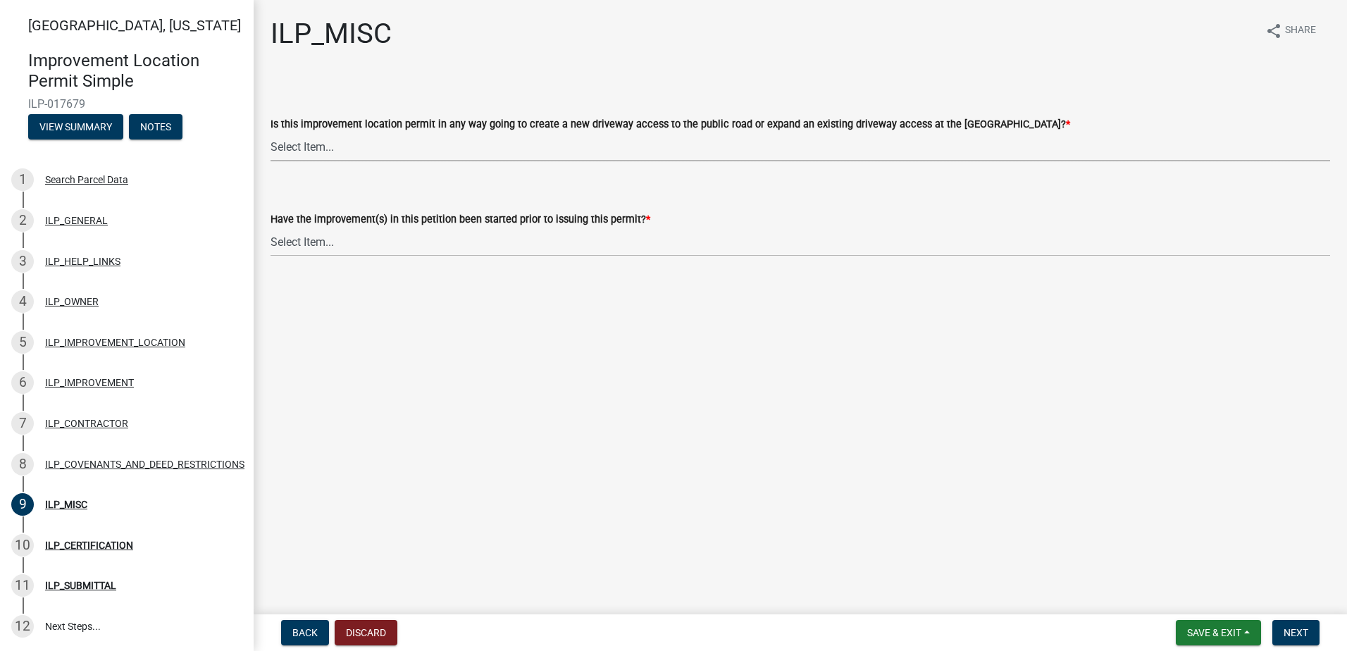
click at [460, 153] on select "Select Item... YES NO" at bounding box center [801, 146] width 1060 height 29
click at [271, 132] on select "Select Item... YES NO" at bounding box center [801, 146] width 1060 height 29
select select "efdfc372-da28-48aa-82f0-d86e80c7002d"
click at [411, 249] on select "Select Item... YES NO" at bounding box center [801, 242] width 1060 height 29
click at [271, 228] on select "Select Item... YES NO" at bounding box center [801, 242] width 1060 height 29
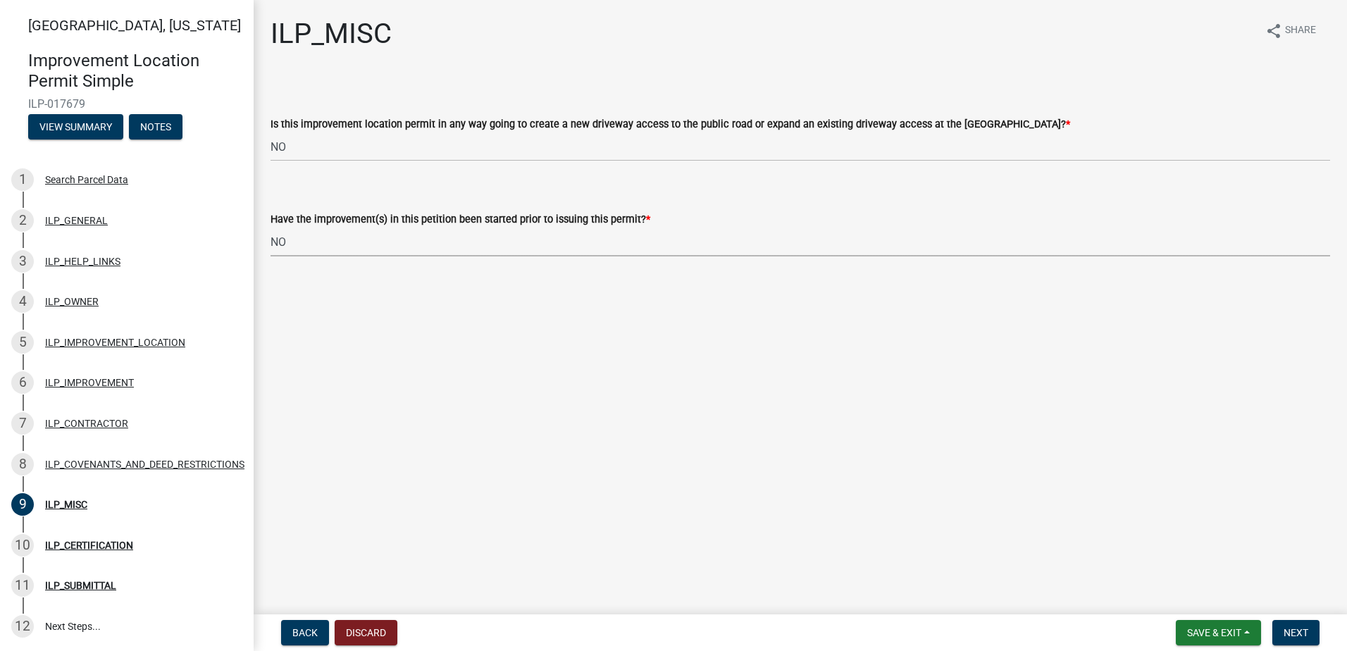
select select "87690217-1c5d-4f3f-89a3-85c12ce3295a"
click at [1312, 637] on button "Next" at bounding box center [1295, 632] width 47 height 25
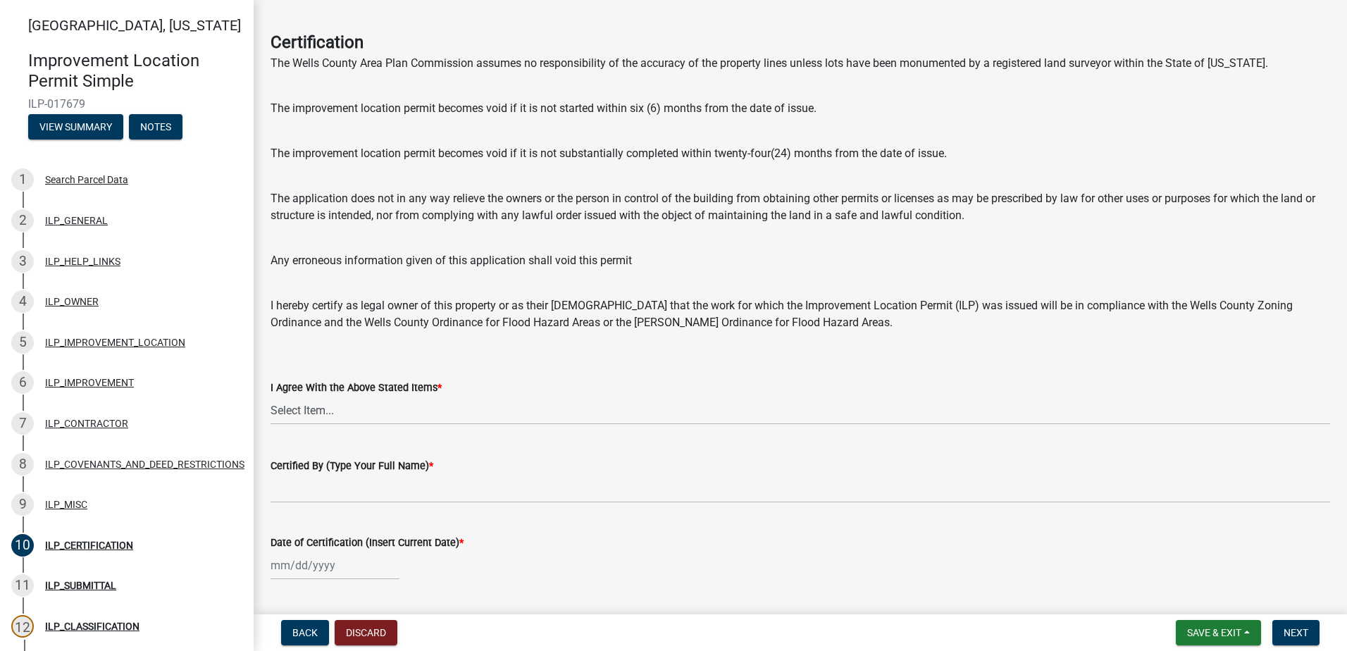
scroll to position [88, 0]
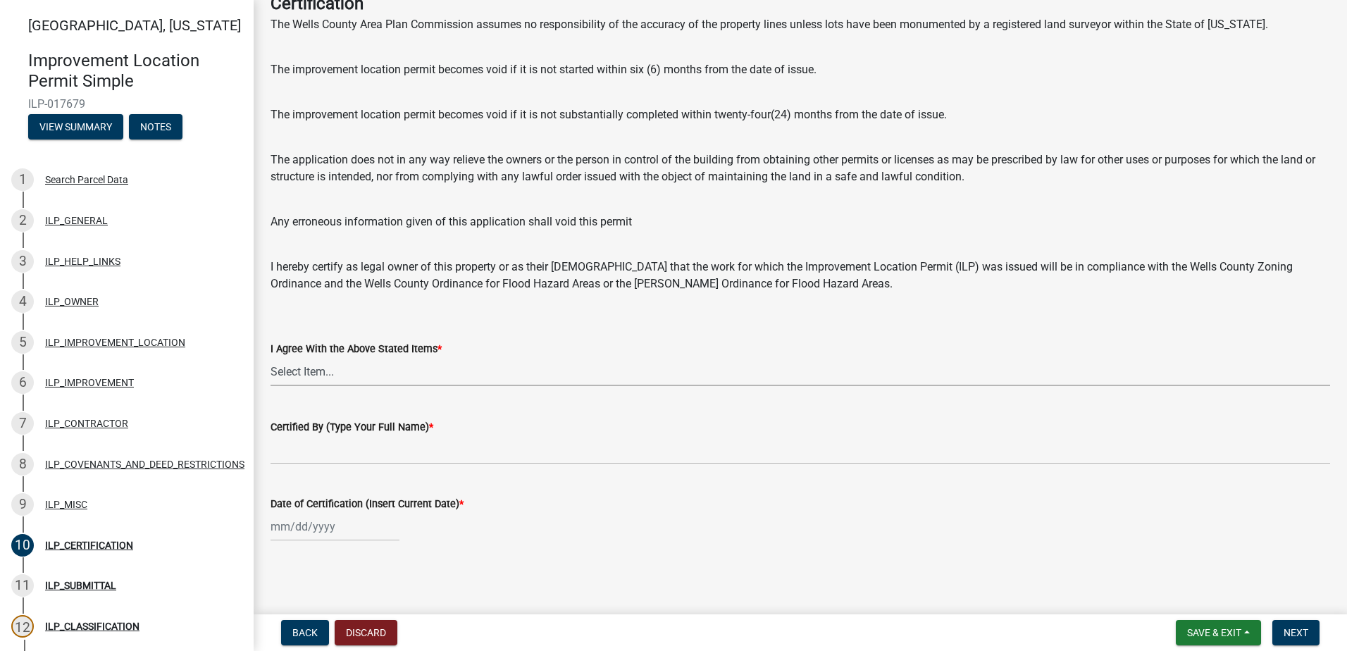
drag, startPoint x: 437, startPoint y: 369, endPoint x: 434, endPoint y: 377, distance: 8.2
click at [437, 369] on select "Select Item... Yes" at bounding box center [801, 371] width 1060 height 29
click at [271, 357] on select "Select Item... Yes" at bounding box center [801, 371] width 1060 height 29
select select "bd96893d-fc5a-4886-96bc-c23f48f60341"
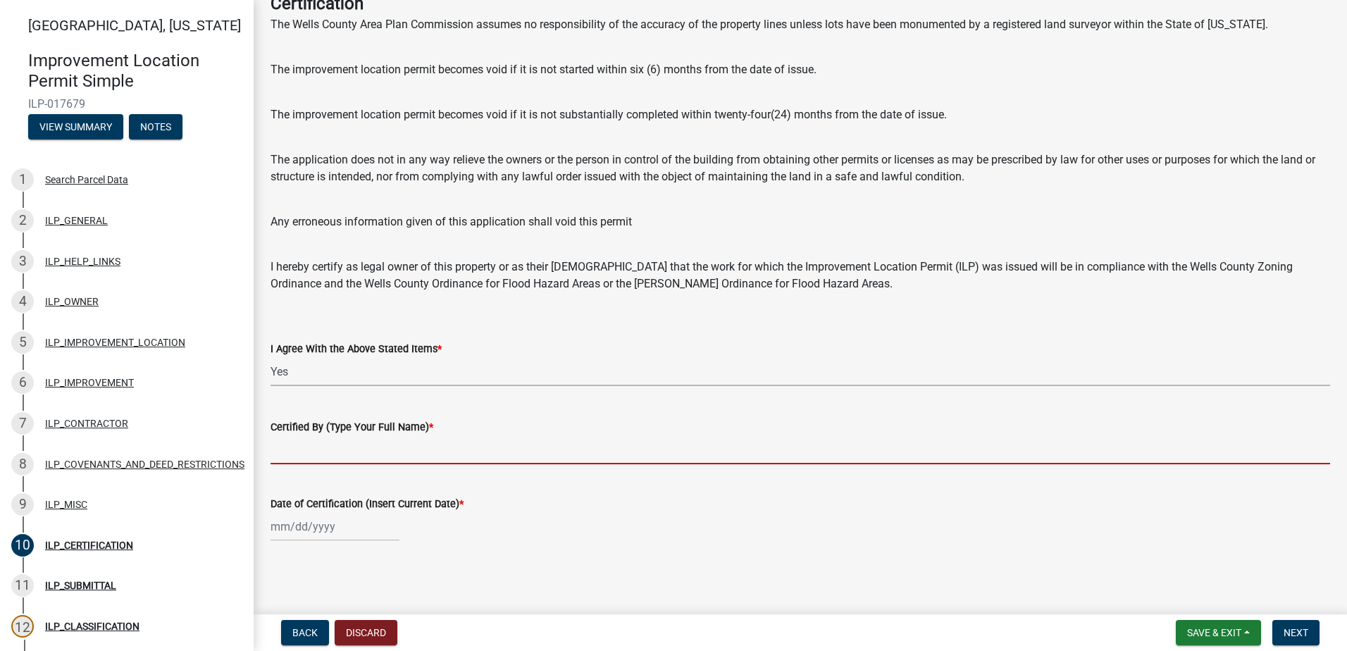
click at [456, 457] on input "Certified By (Type Your Full Name) *" at bounding box center [801, 449] width 1060 height 29
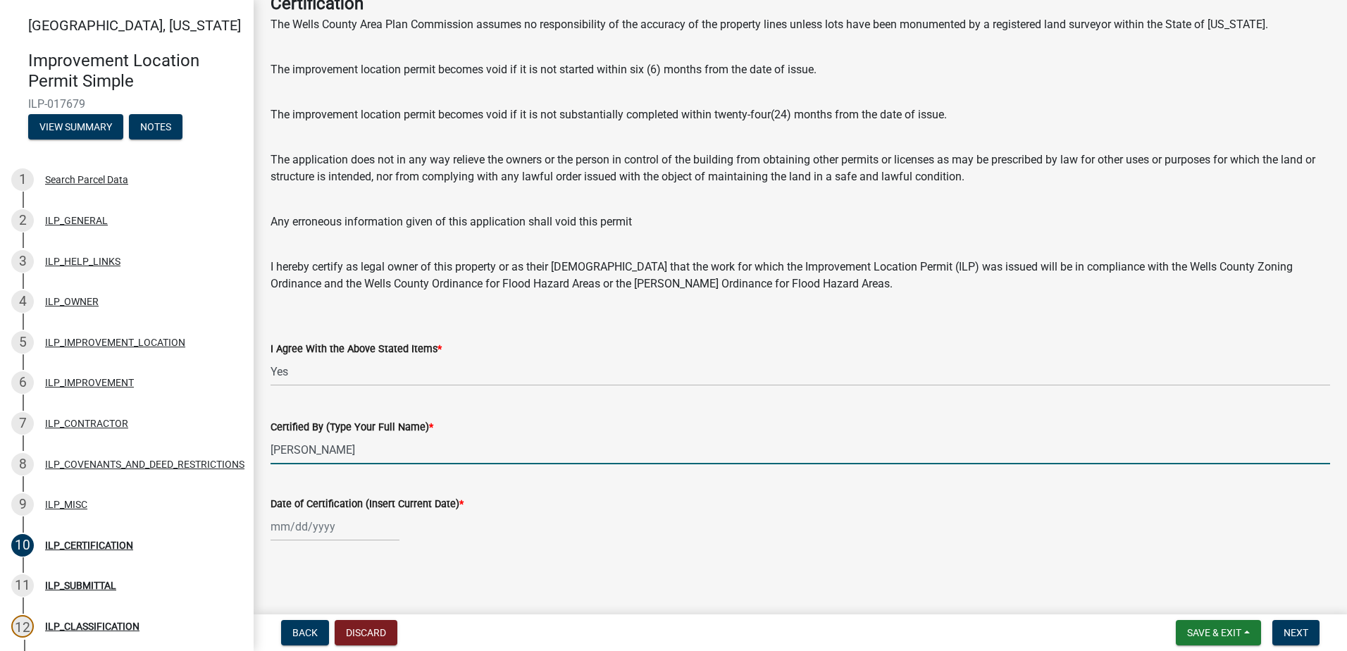
type input "[PERSON_NAME]"
select select "9"
select select "2025"
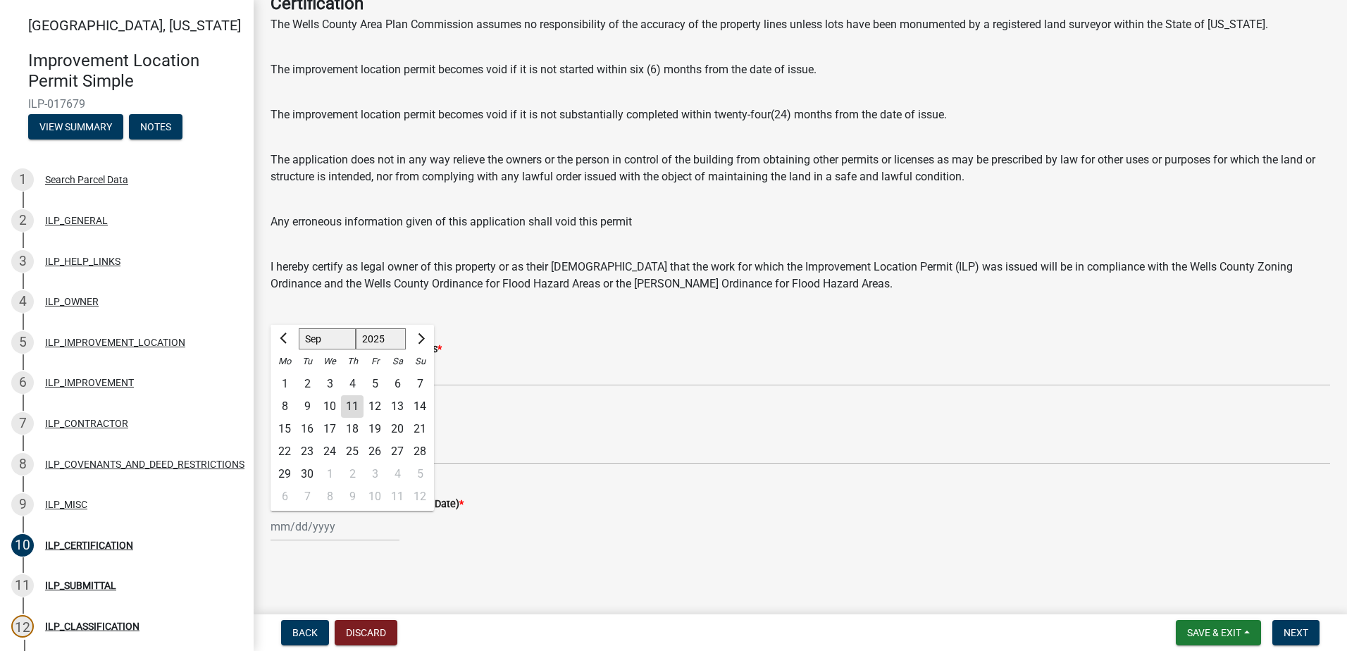
click at [347, 404] on div "11" at bounding box center [352, 406] width 23 height 23
type input "[DATE]"
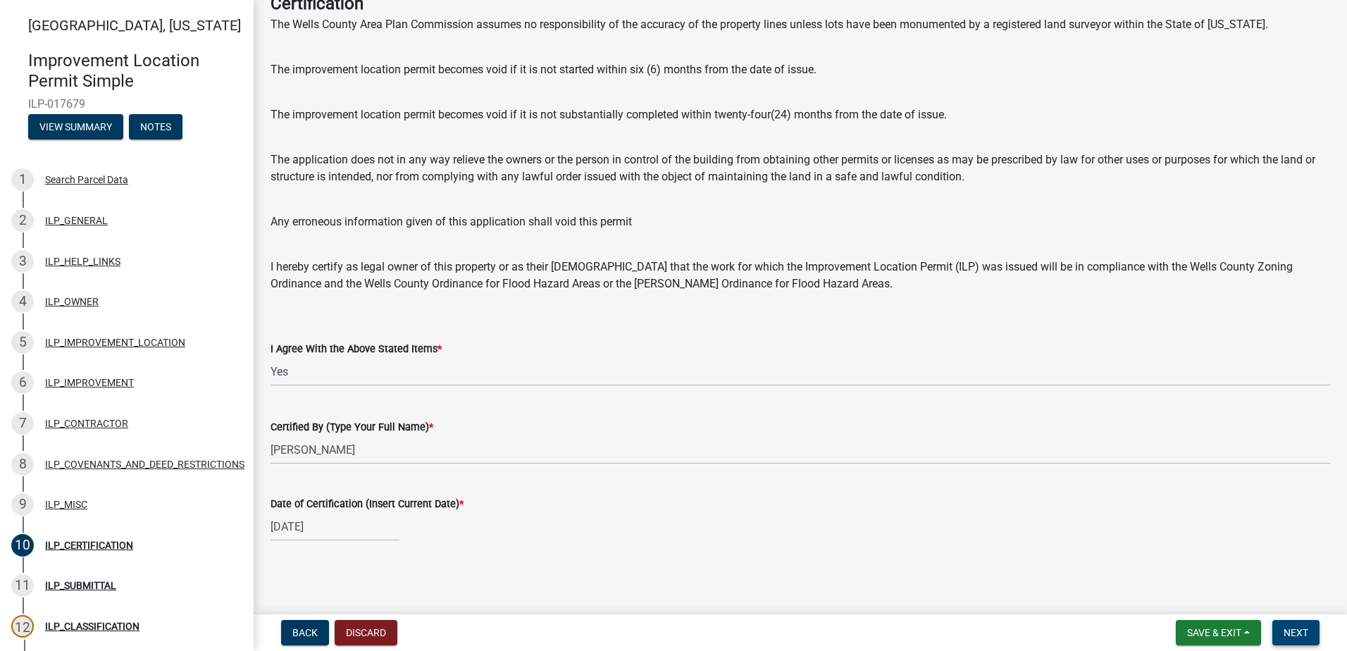
click at [1297, 635] on span "Next" at bounding box center [1296, 632] width 25 height 11
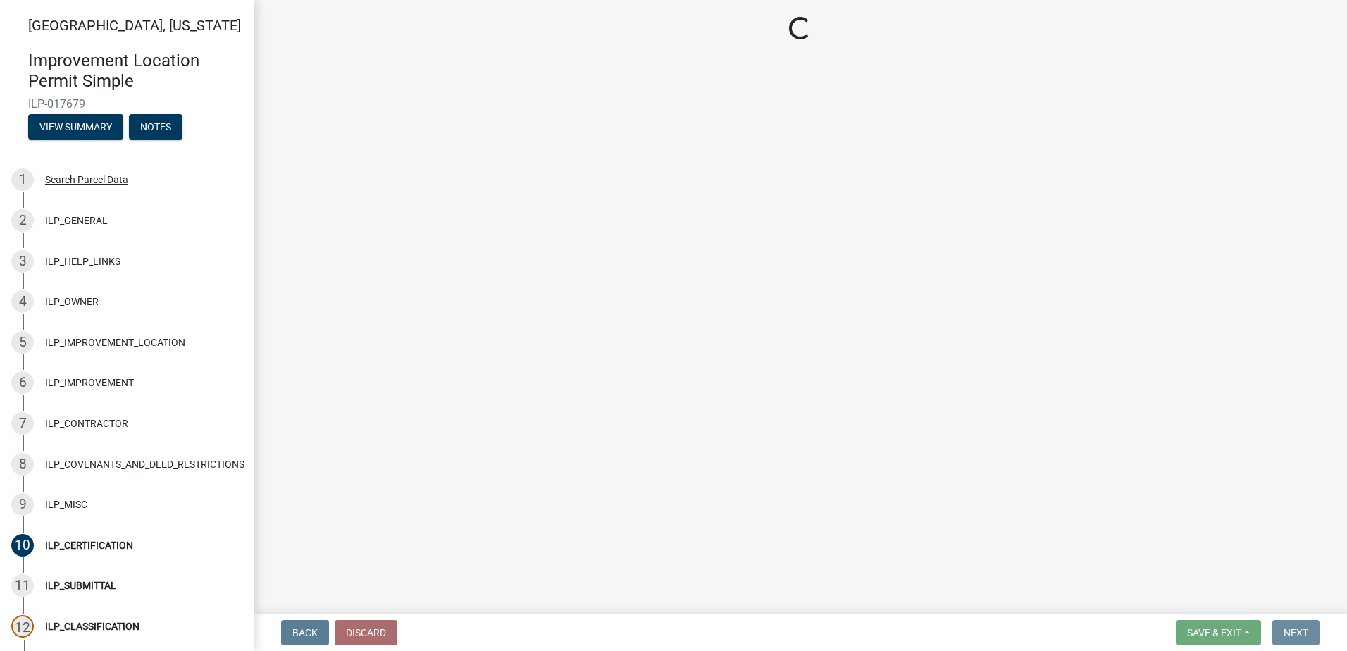
scroll to position [0, 0]
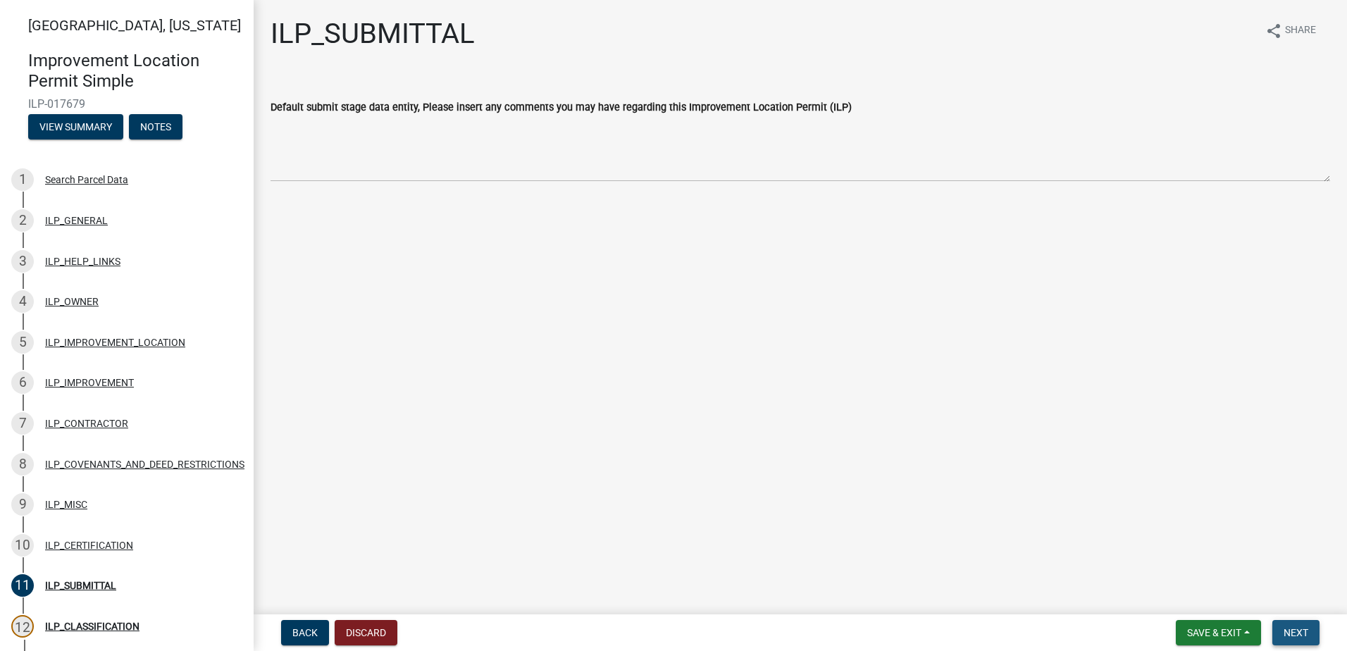
click at [1300, 635] on span "Next" at bounding box center [1296, 632] width 25 height 11
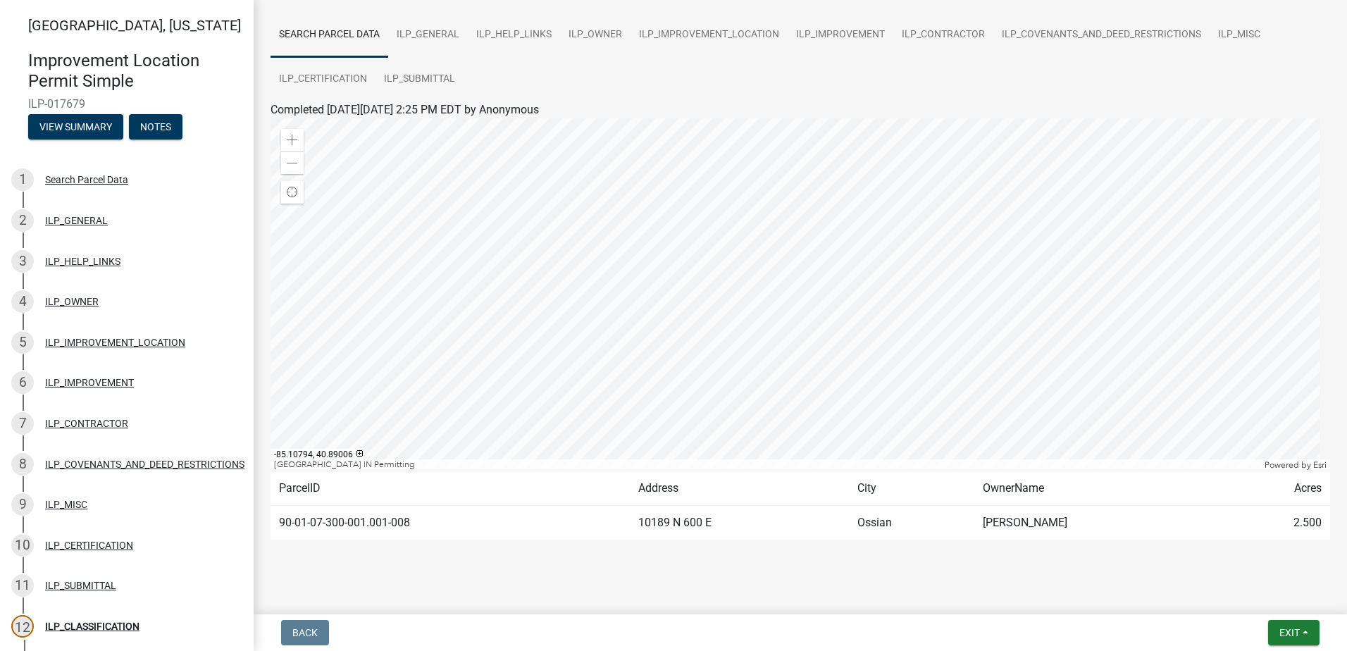
scroll to position [109, 0]
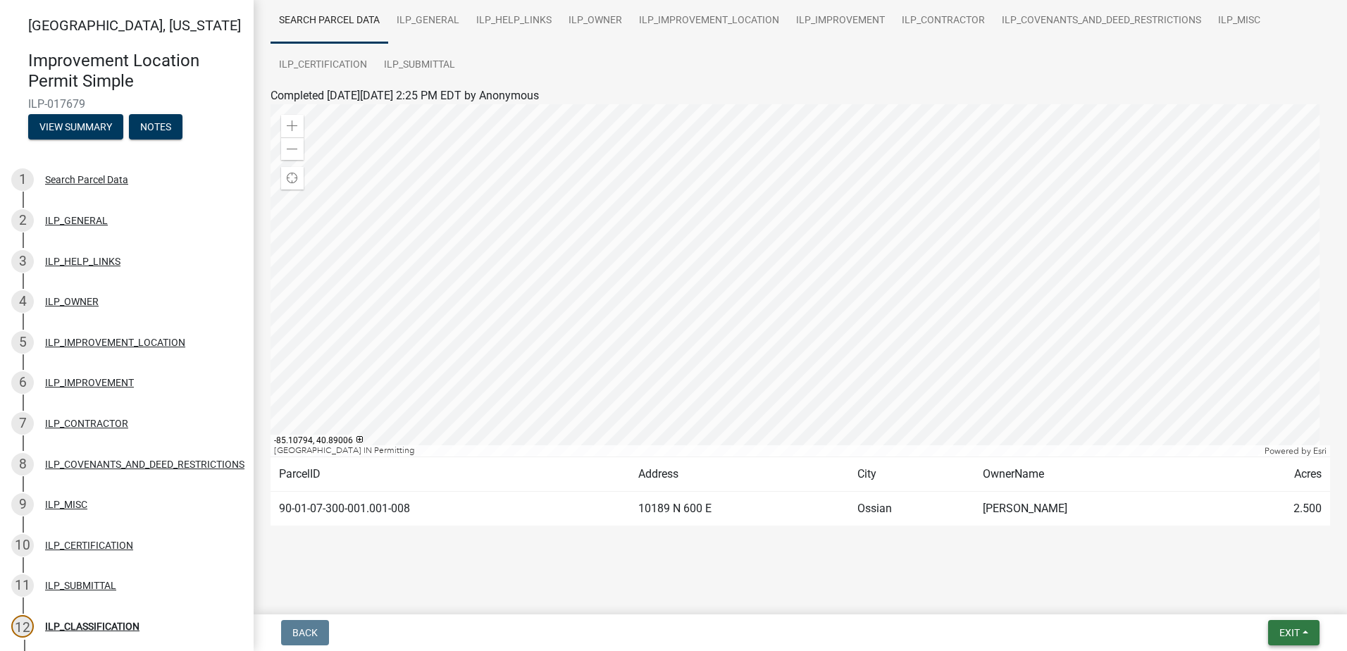
click at [1305, 635] on button "Exit" at bounding box center [1293, 632] width 51 height 25
click at [1238, 561] on button "Save" at bounding box center [1263, 562] width 113 height 34
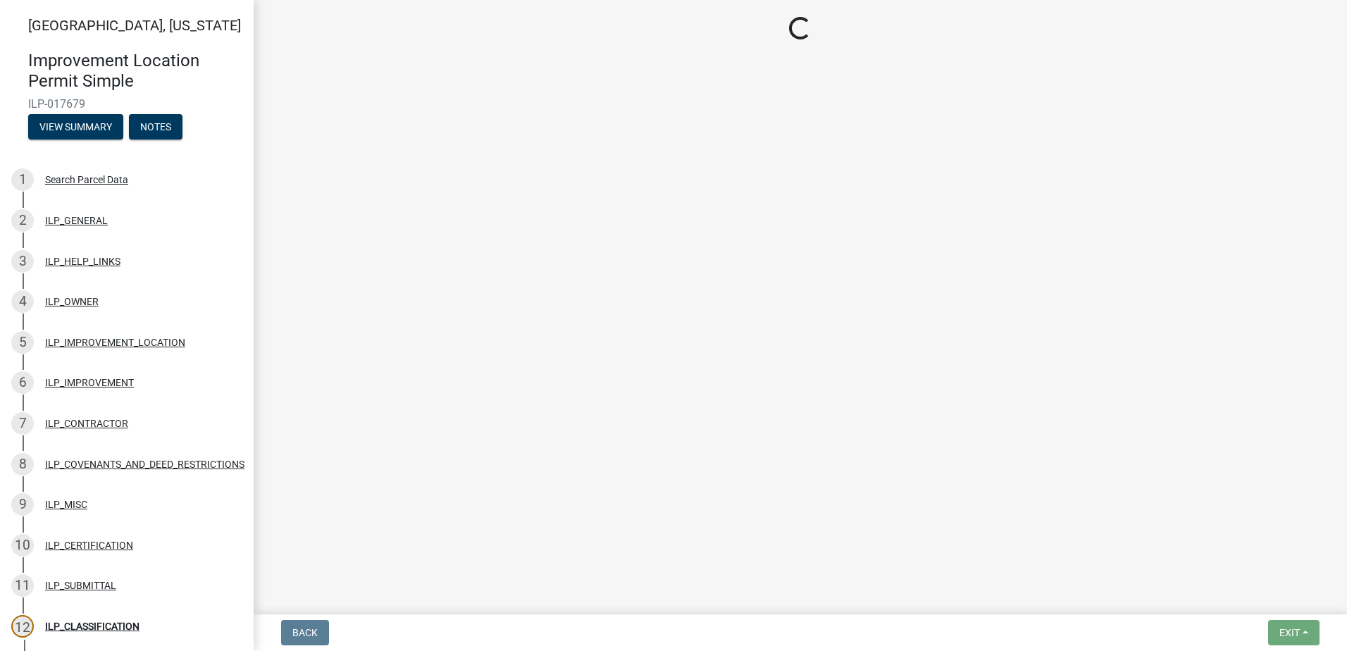
scroll to position [0, 0]
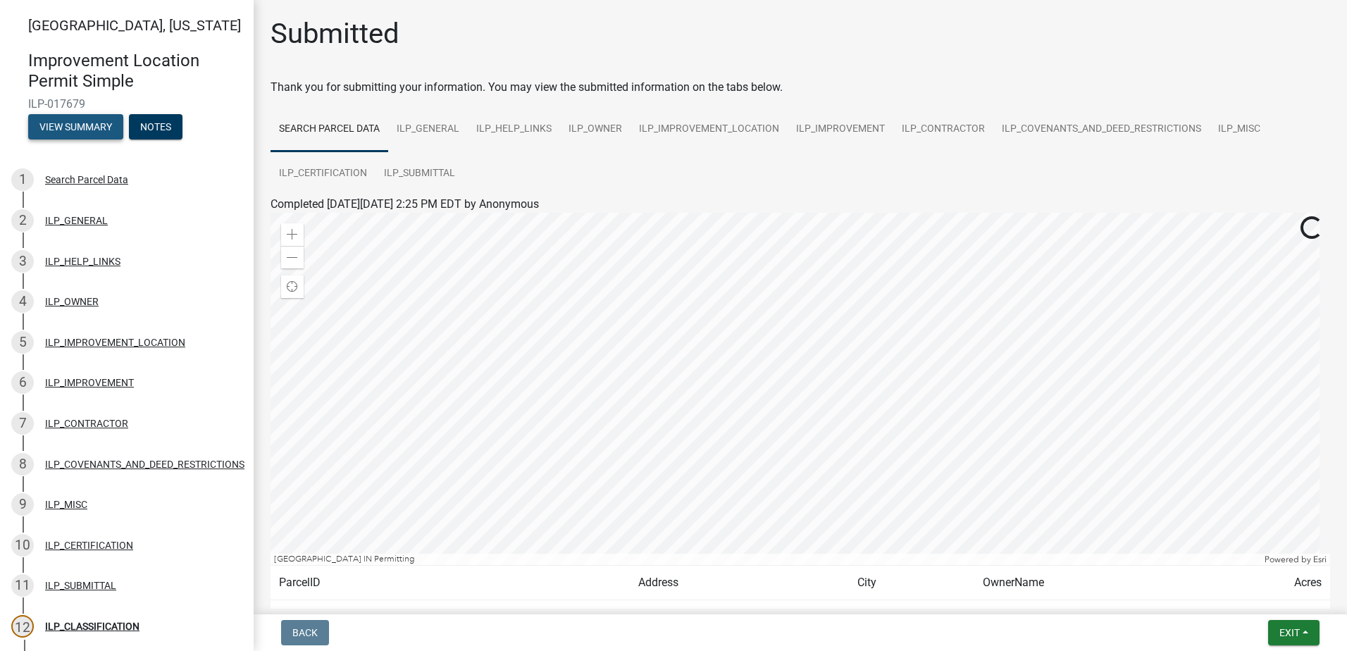
click at [88, 122] on button "View Summary" at bounding box center [75, 126] width 95 height 25
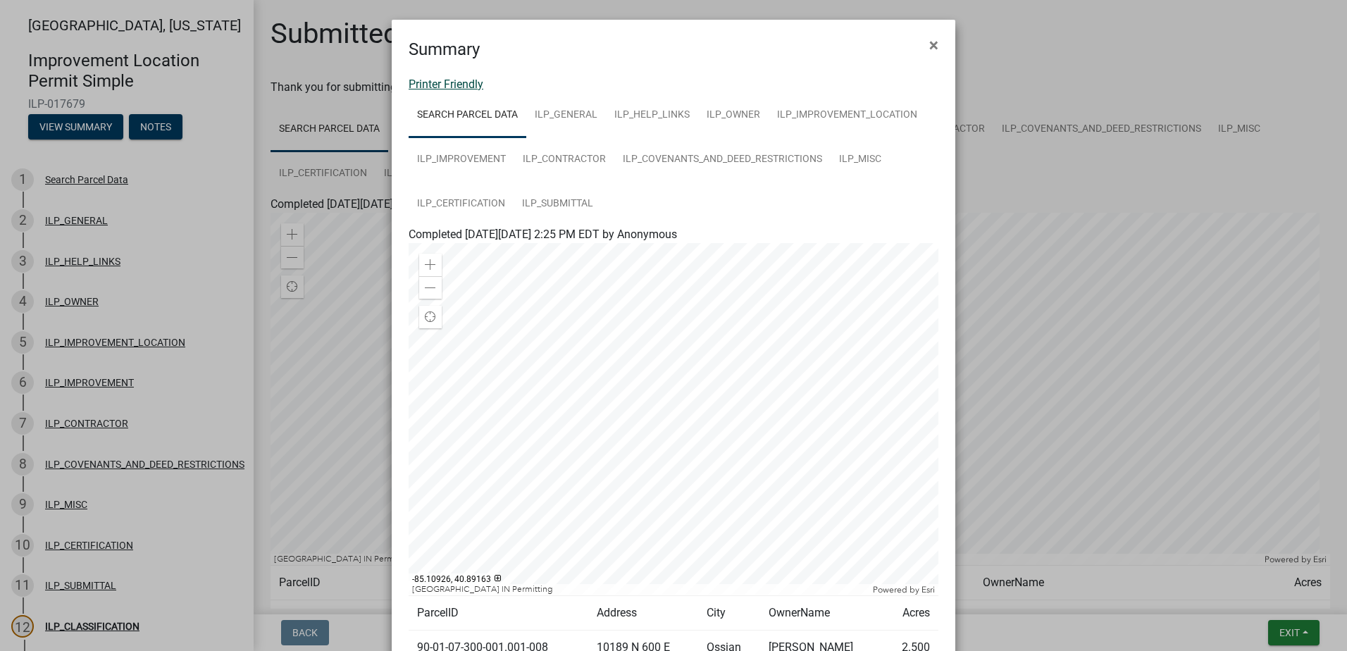
click at [455, 87] on link "Printer Friendly" at bounding box center [446, 84] width 75 height 13
click at [929, 48] on span "×" at bounding box center [933, 45] width 9 height 20
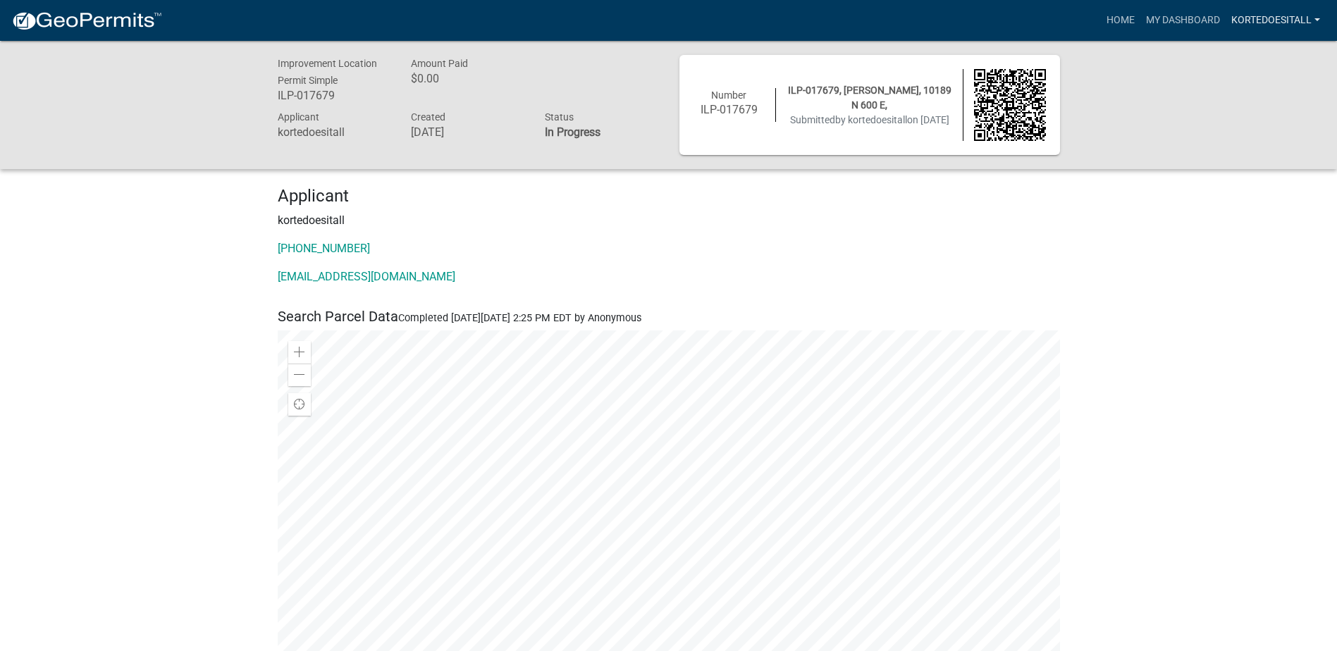
click at [1283, 16] on link "kortedoesitall" at bounding box center [1275, 20] width 100 height 27
click at [1253, 117] on link "Logout" at bounding box center [1269, 104] width 113 height 34
